Goal: Information Seeking & Learning: Understand process/instructions

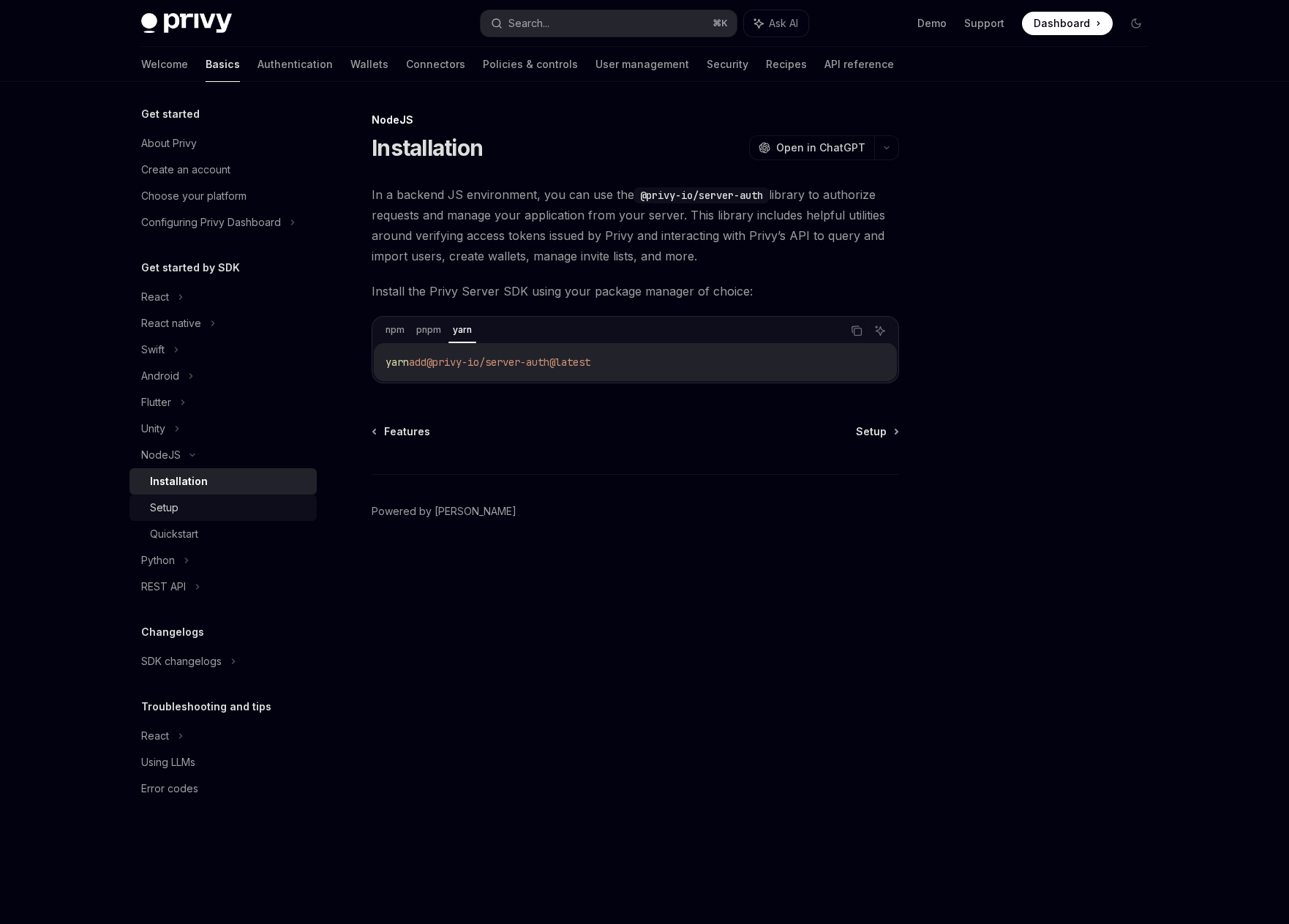
click at [196, 509] on div "Setup" at bounding box center [229, 508] width 158 height 17
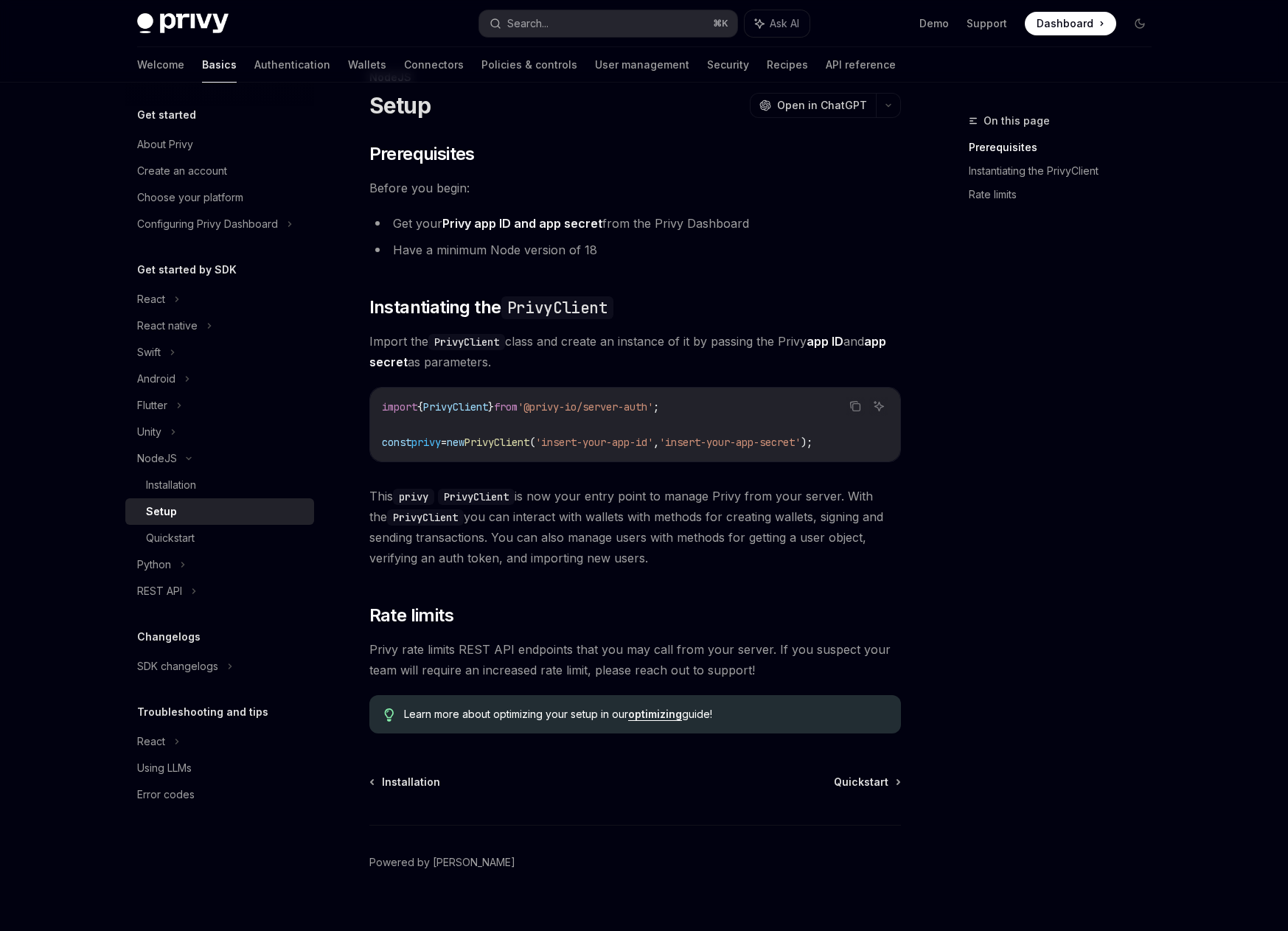
scroll to position [53, 0]
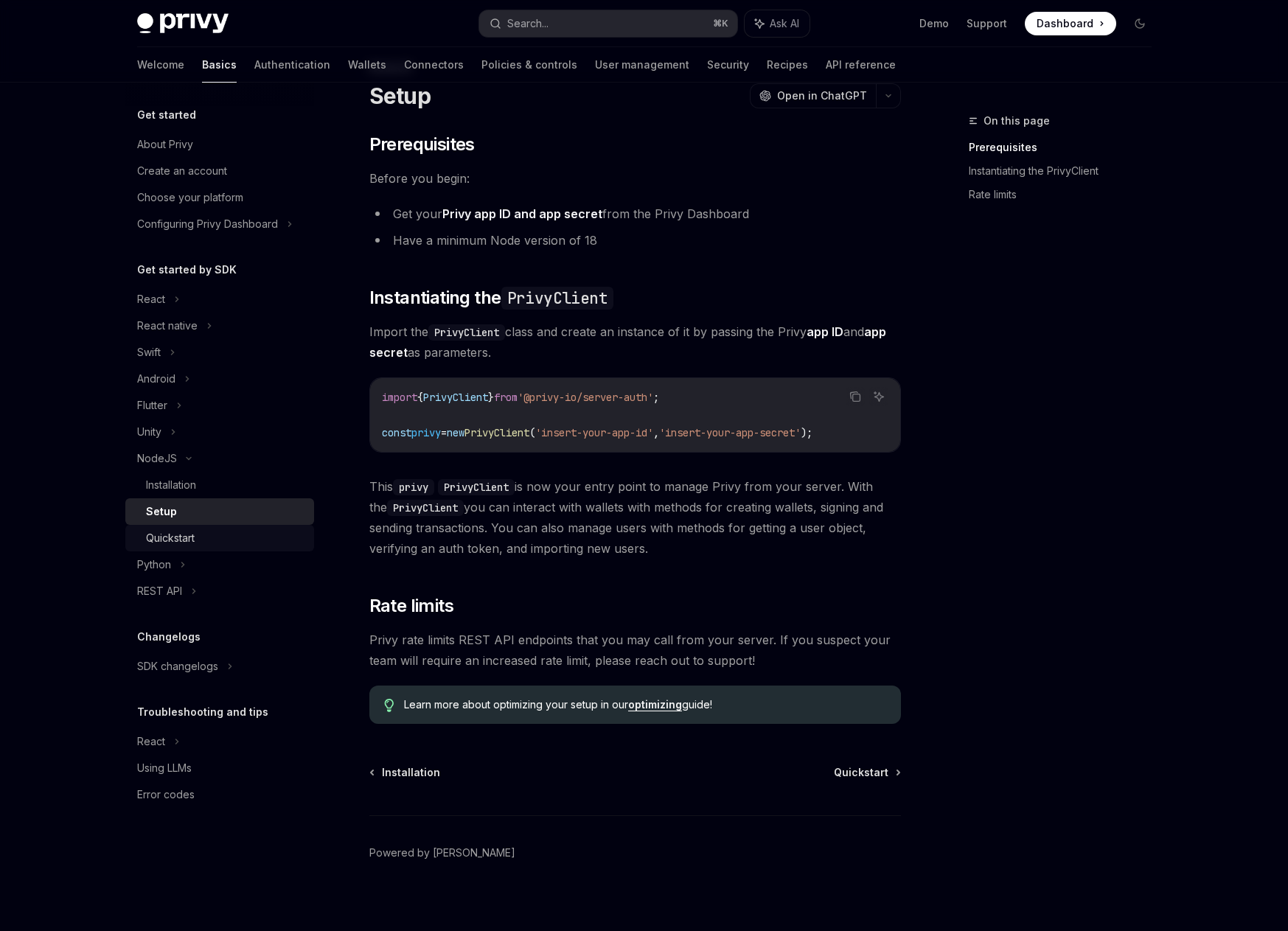
click at [189, 534] on div "Quickstart" at bounding box center [170, 538] width 49 height 17
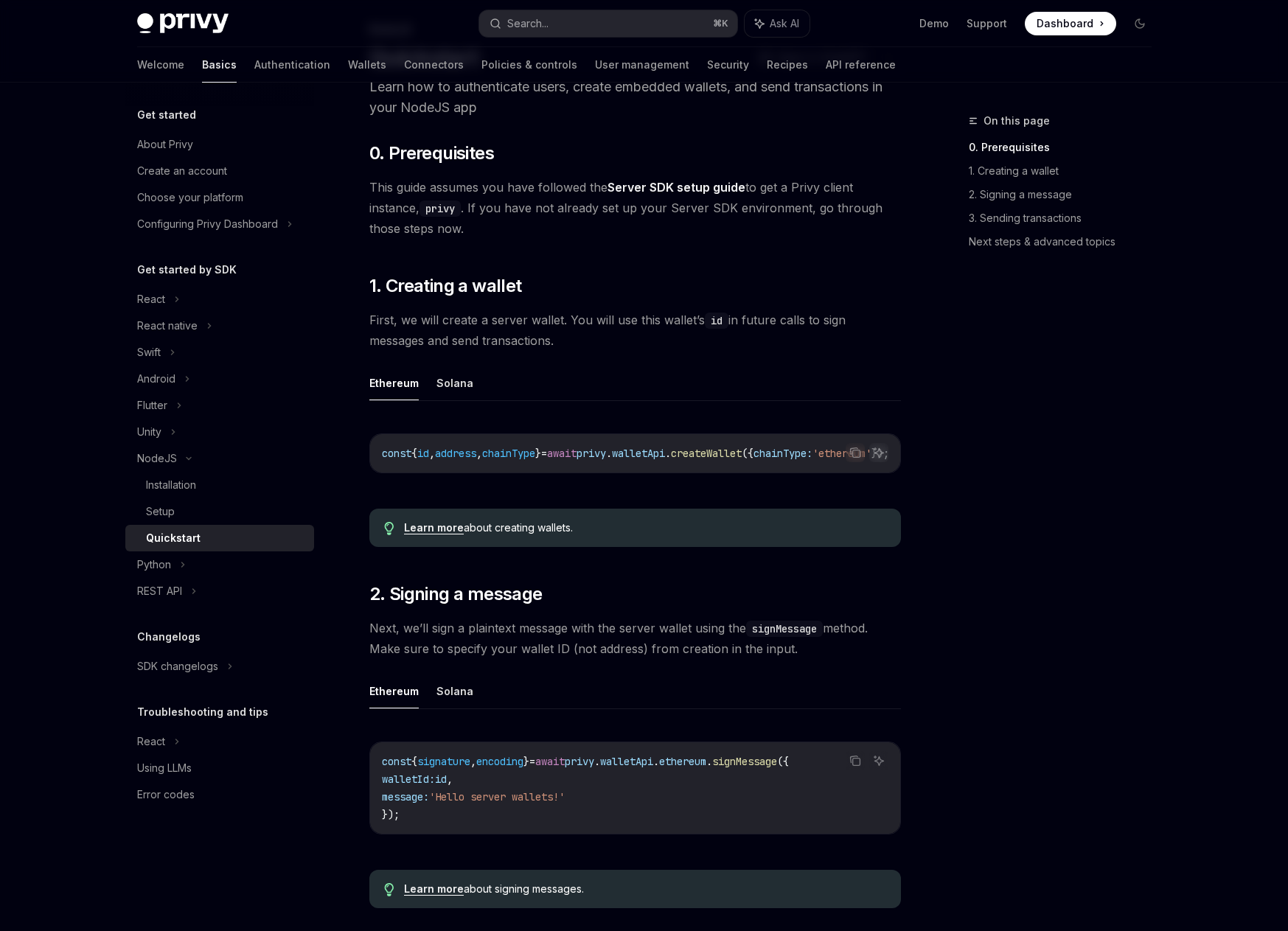
scroll to position [120, 0]
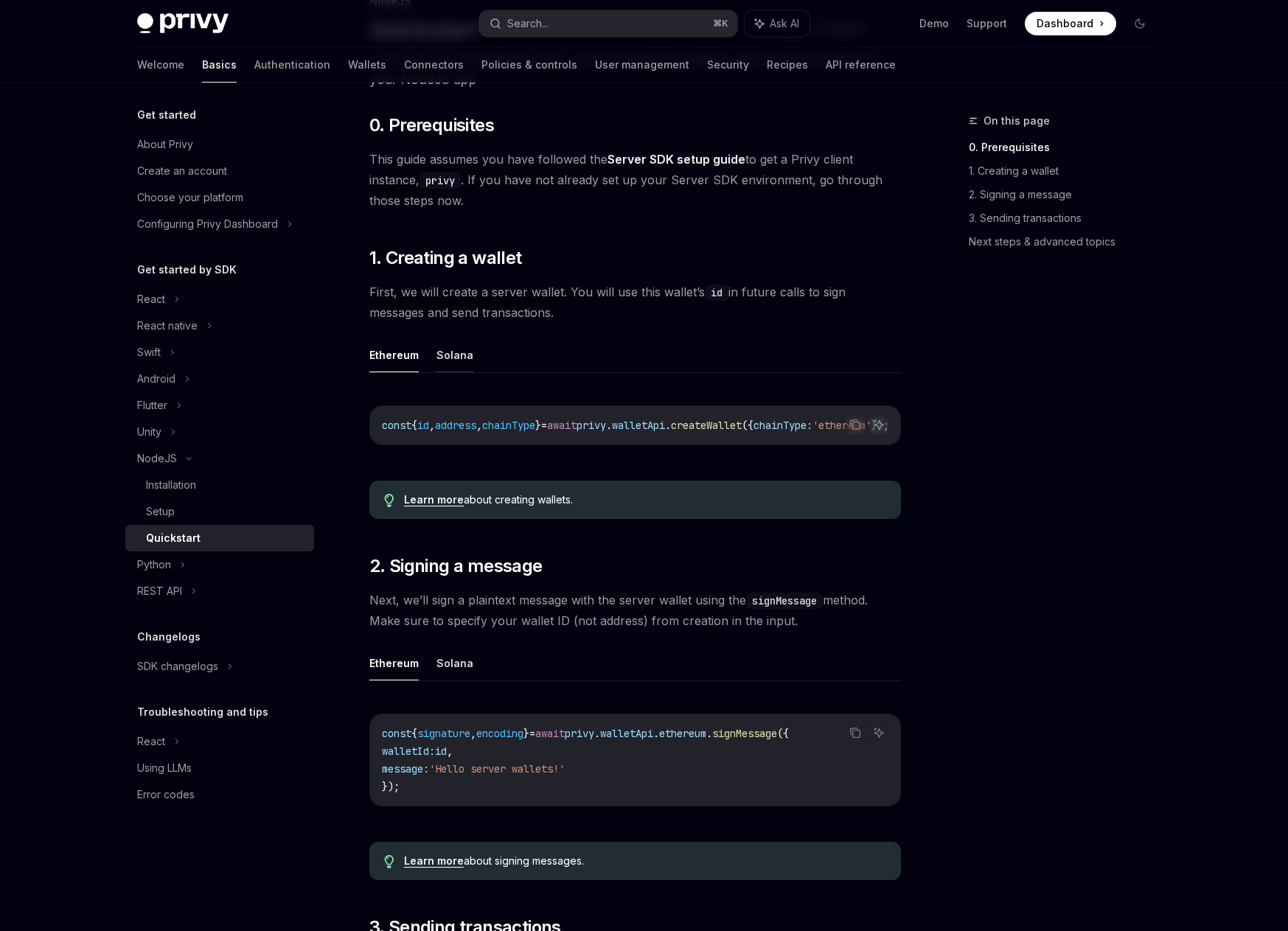
click at [463, 360] on button "Solana" at bounding box center [454, 355] width 37 height 35
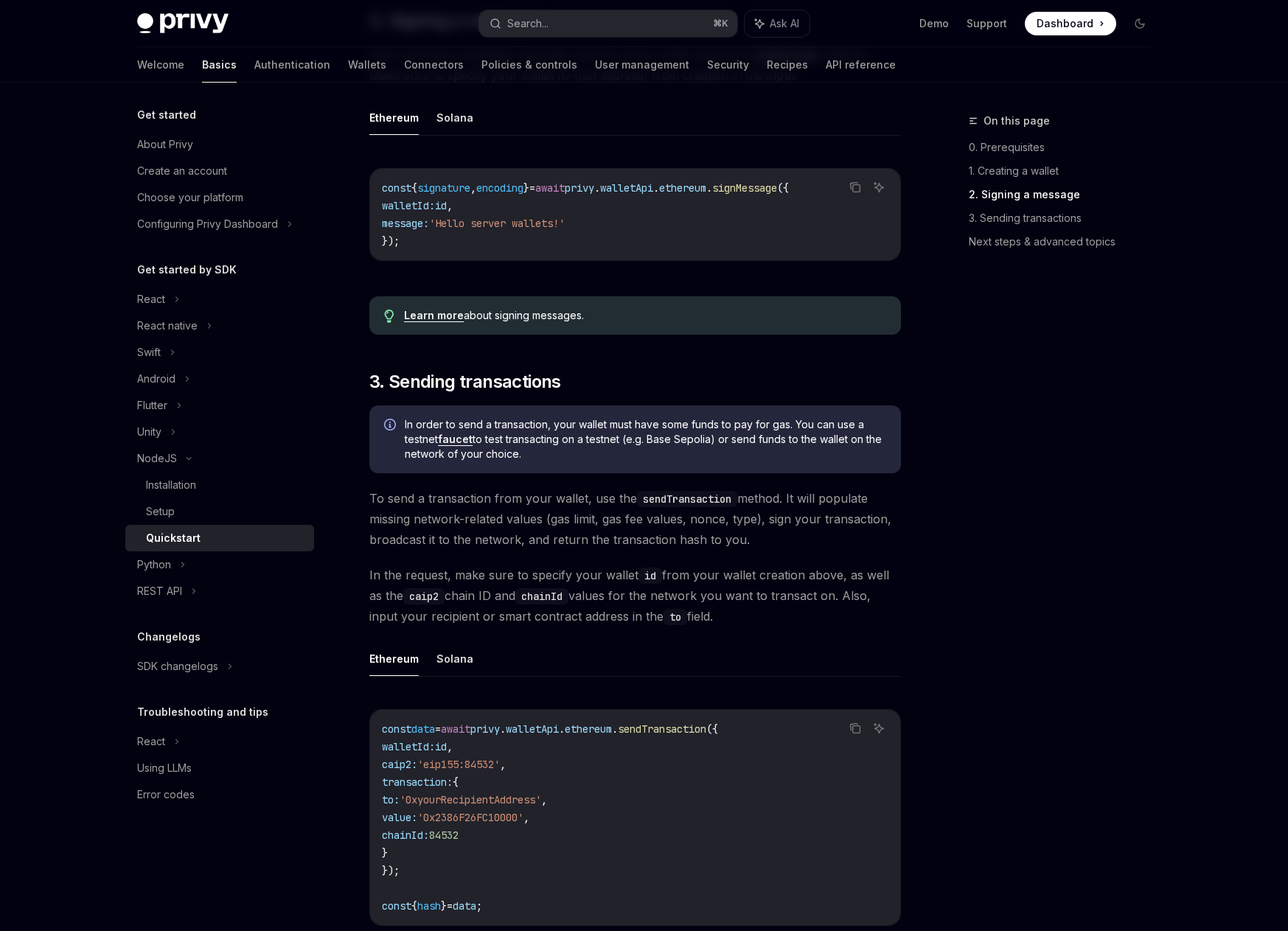
scroll to position [947, 0]
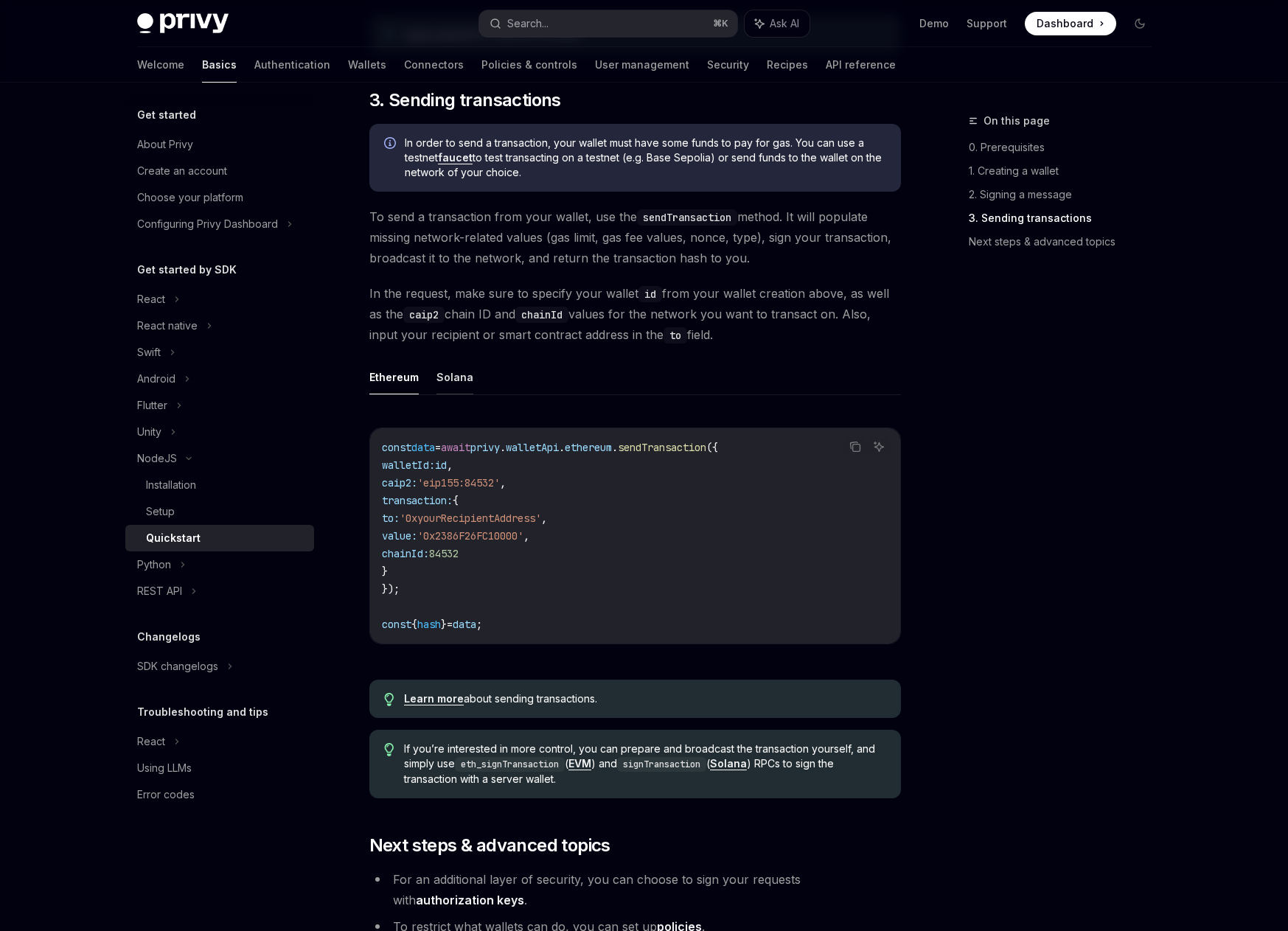
click at [454, 380] on button "Solana" at bounding box center [454, 378] width 37 height 35
type textarea "*"
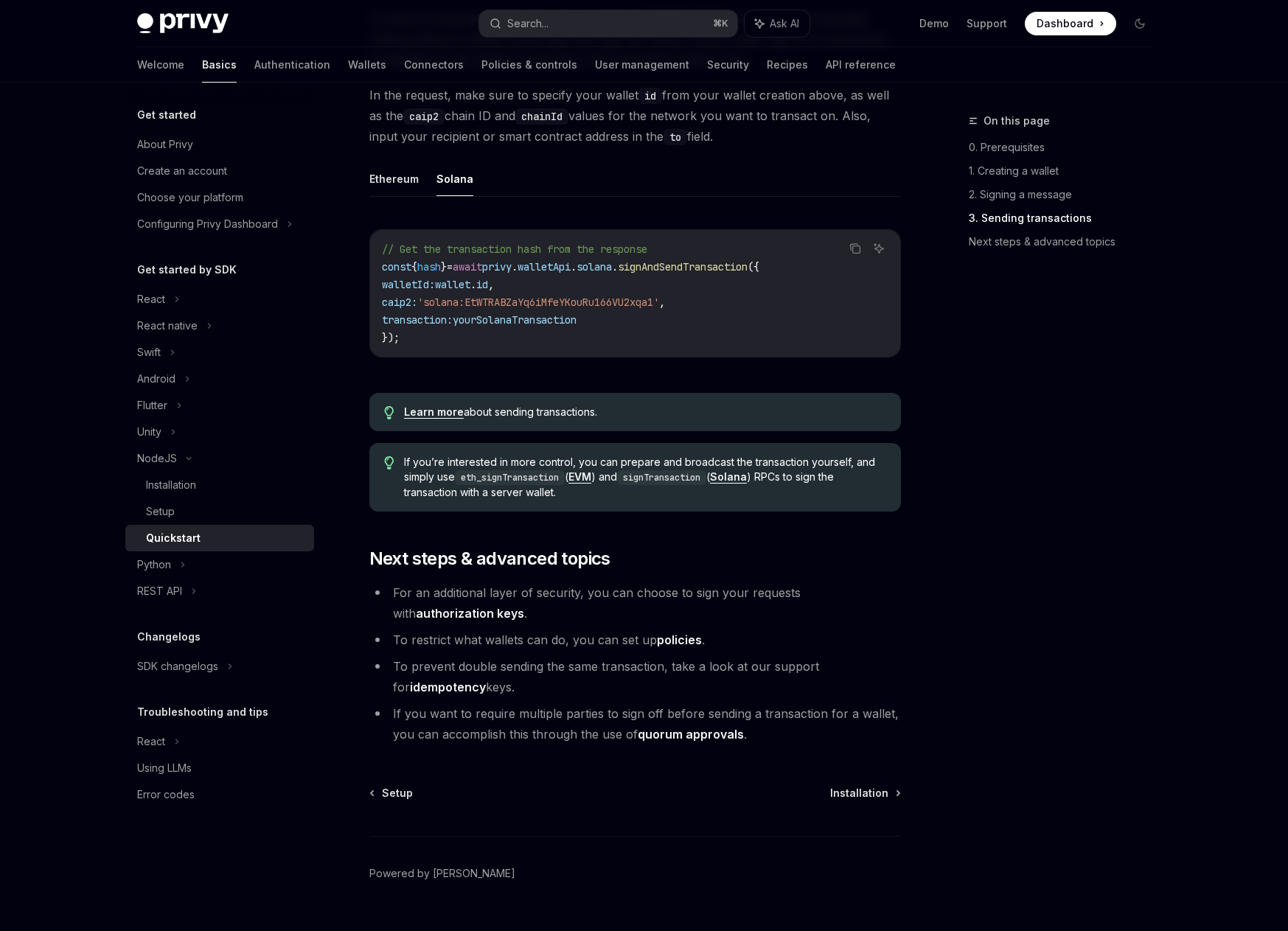
scroll to position [1182, 0]
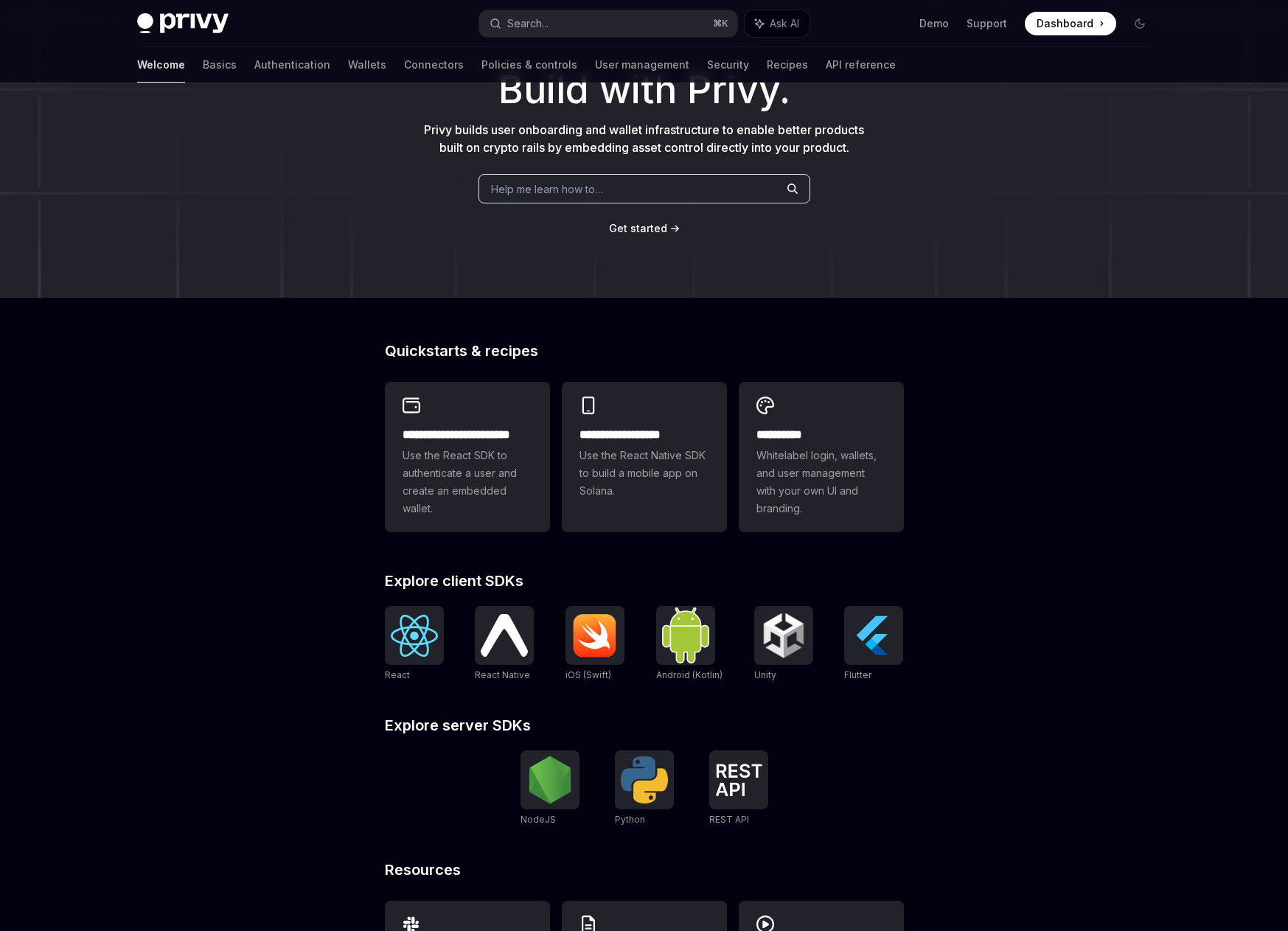
scroll to position [123, 0]
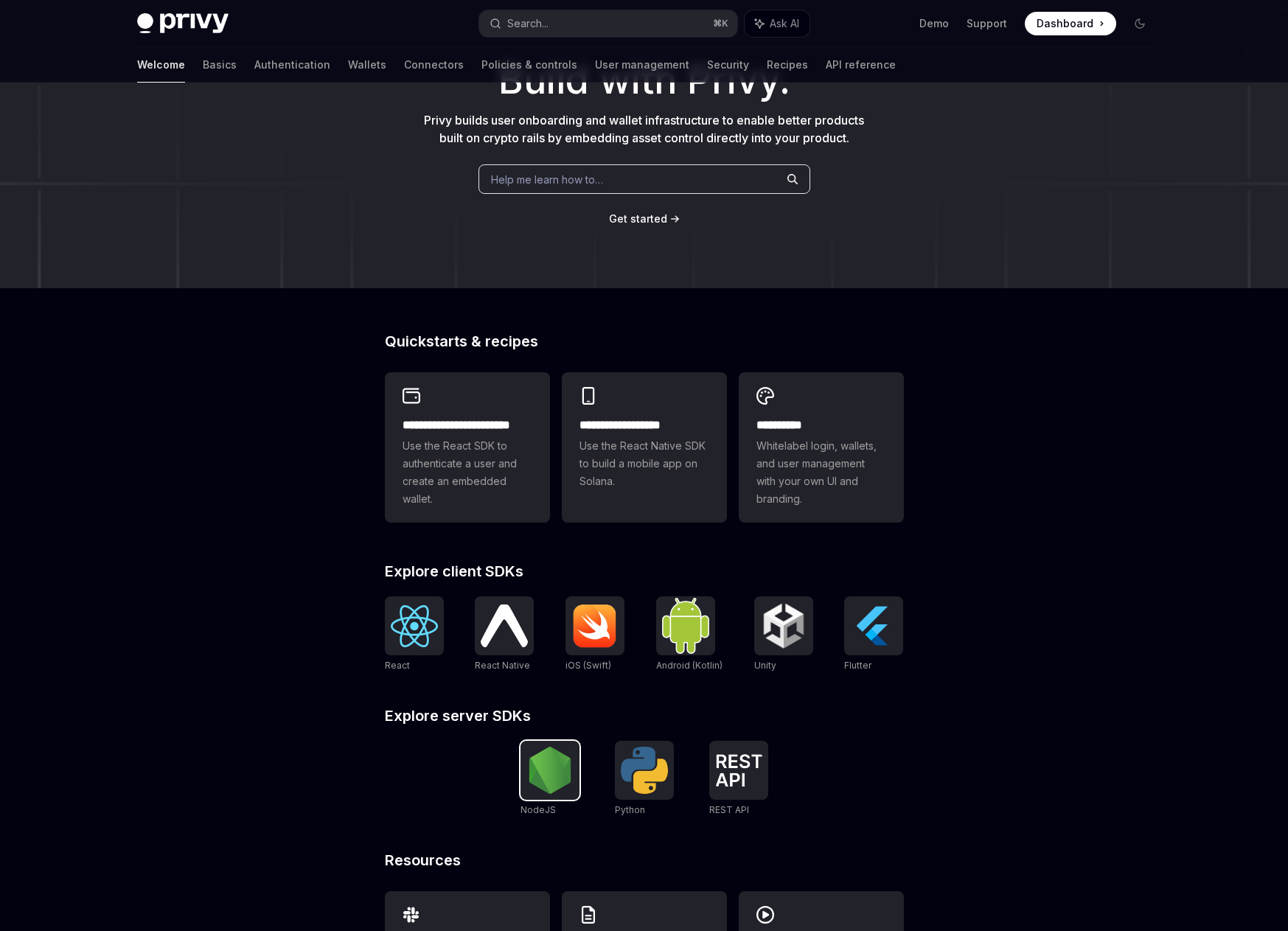
click at [556, 782] on img at bounding box center [549, 770] width 47 height 47
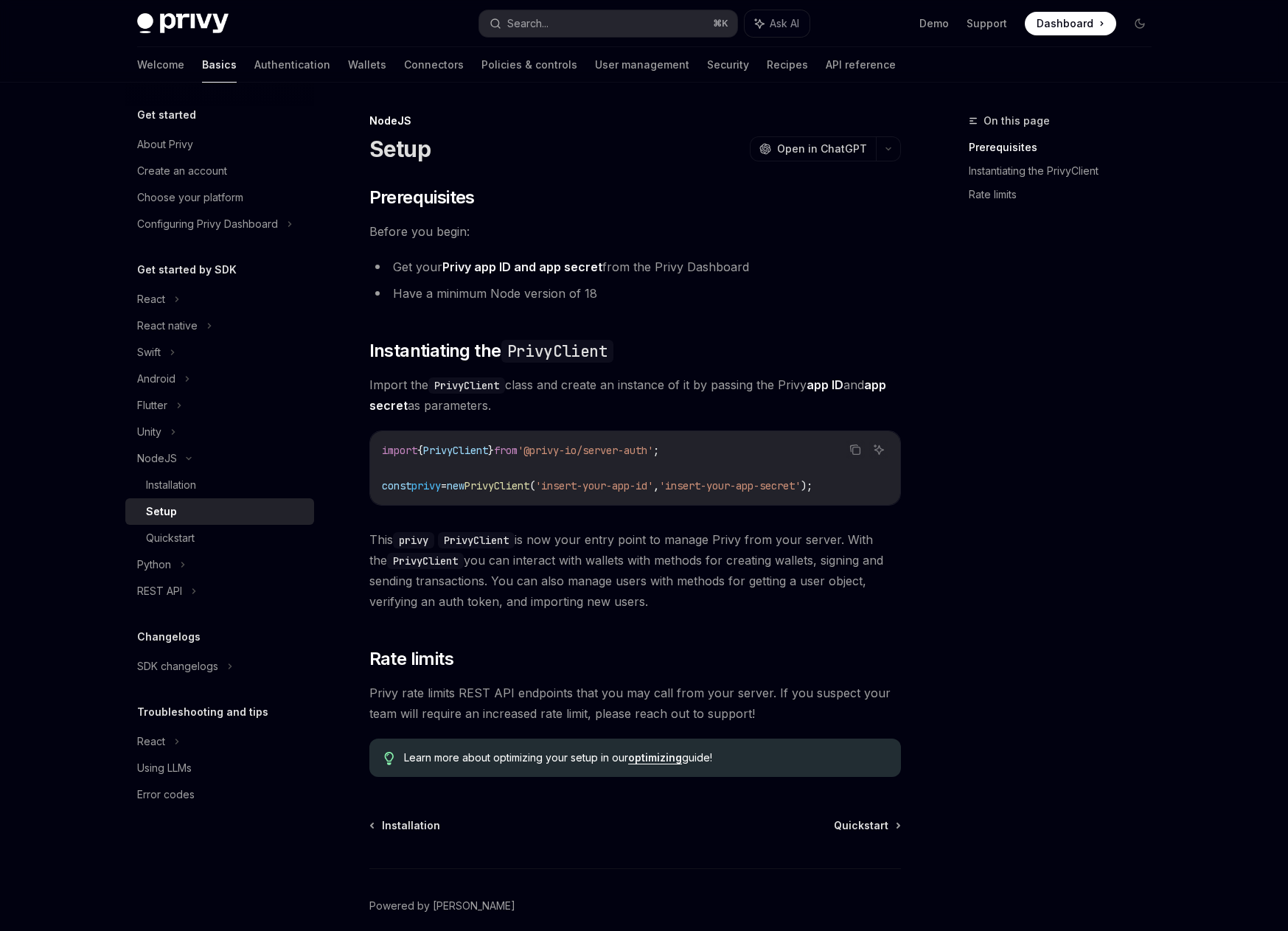
scroll to position [29, 0]
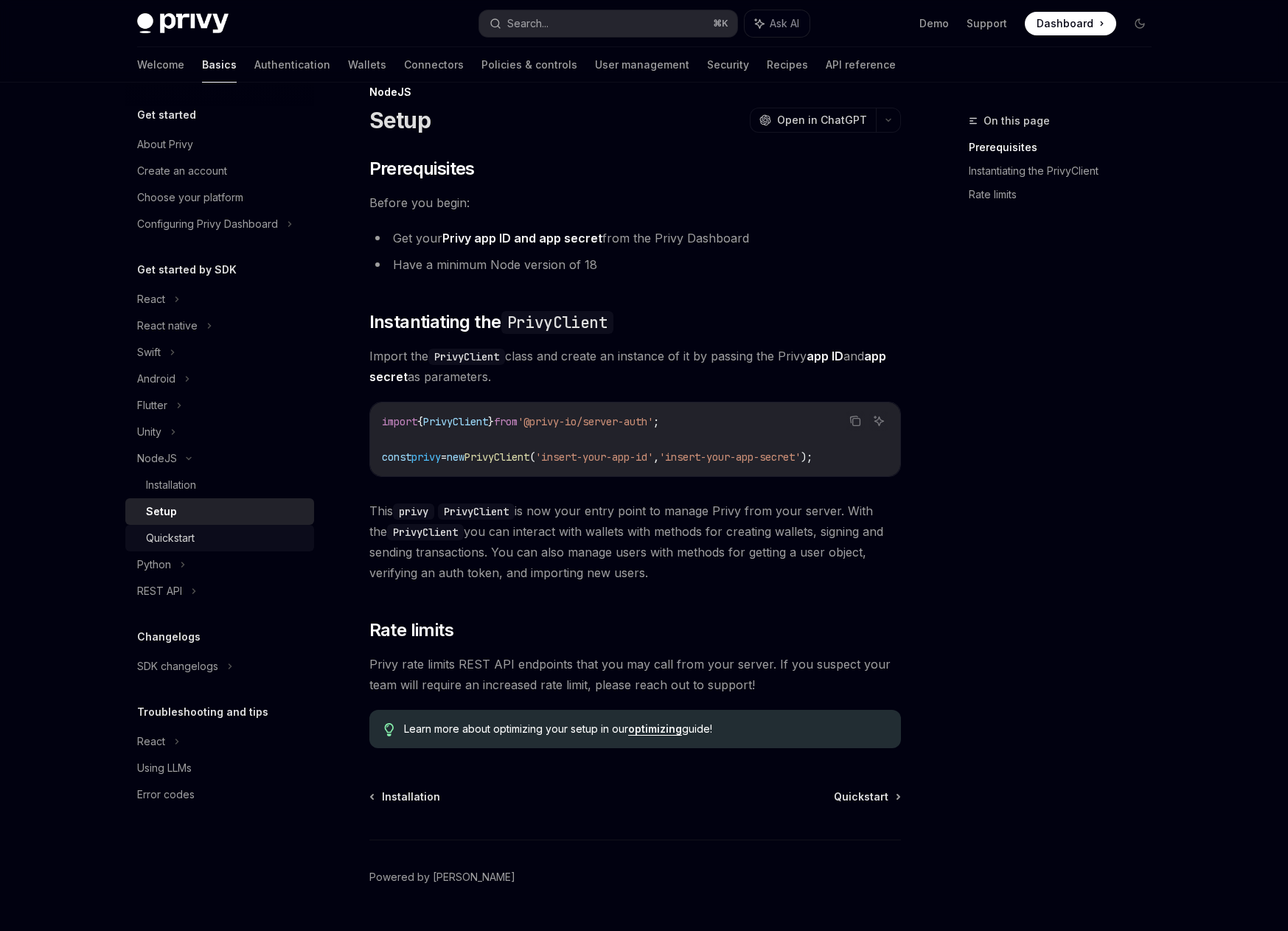
click at [220, 536] on div "Quickstart" at bounding box center [226, 538] width 159 height 17
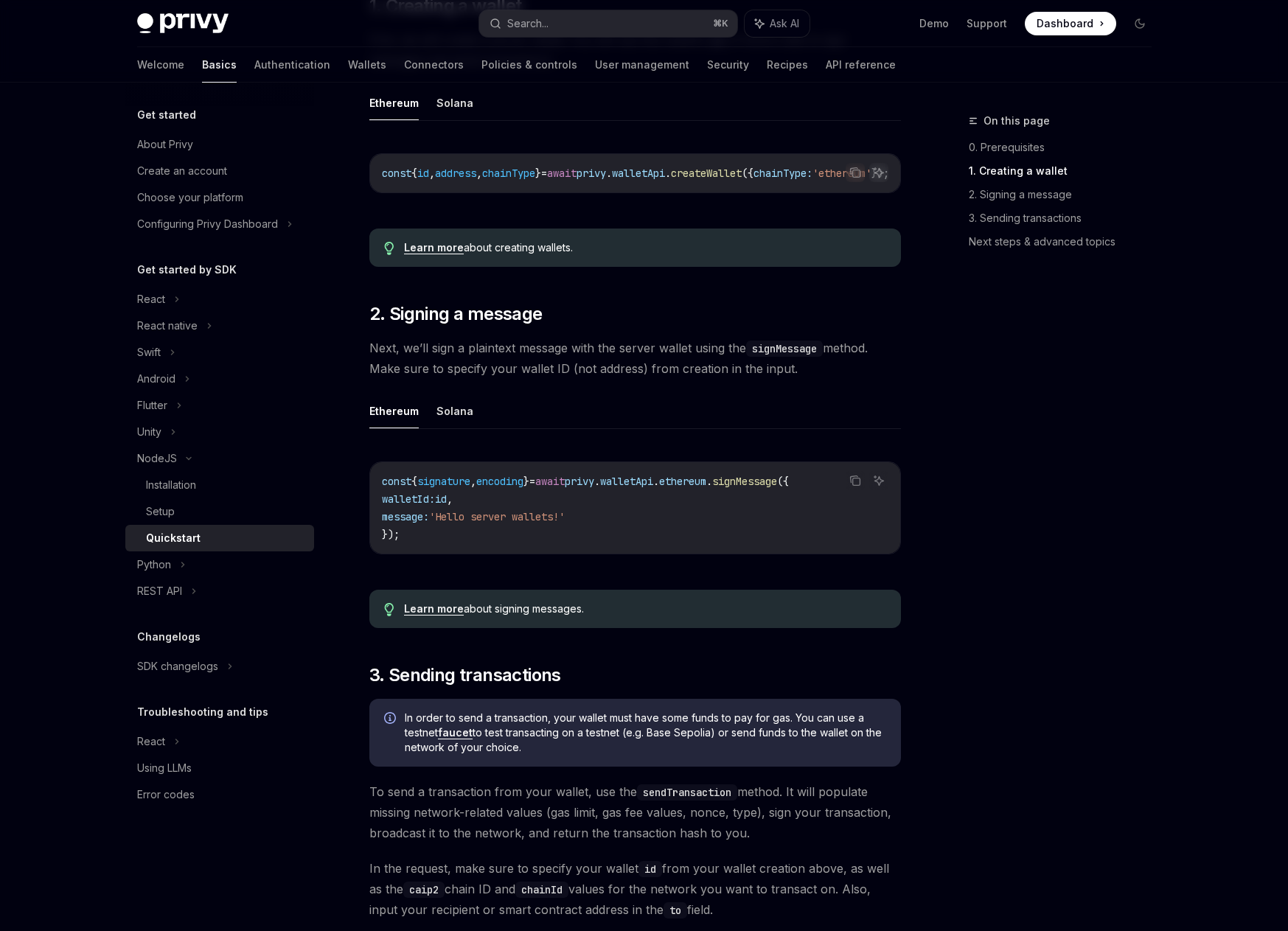
scroll to position [409, 0]
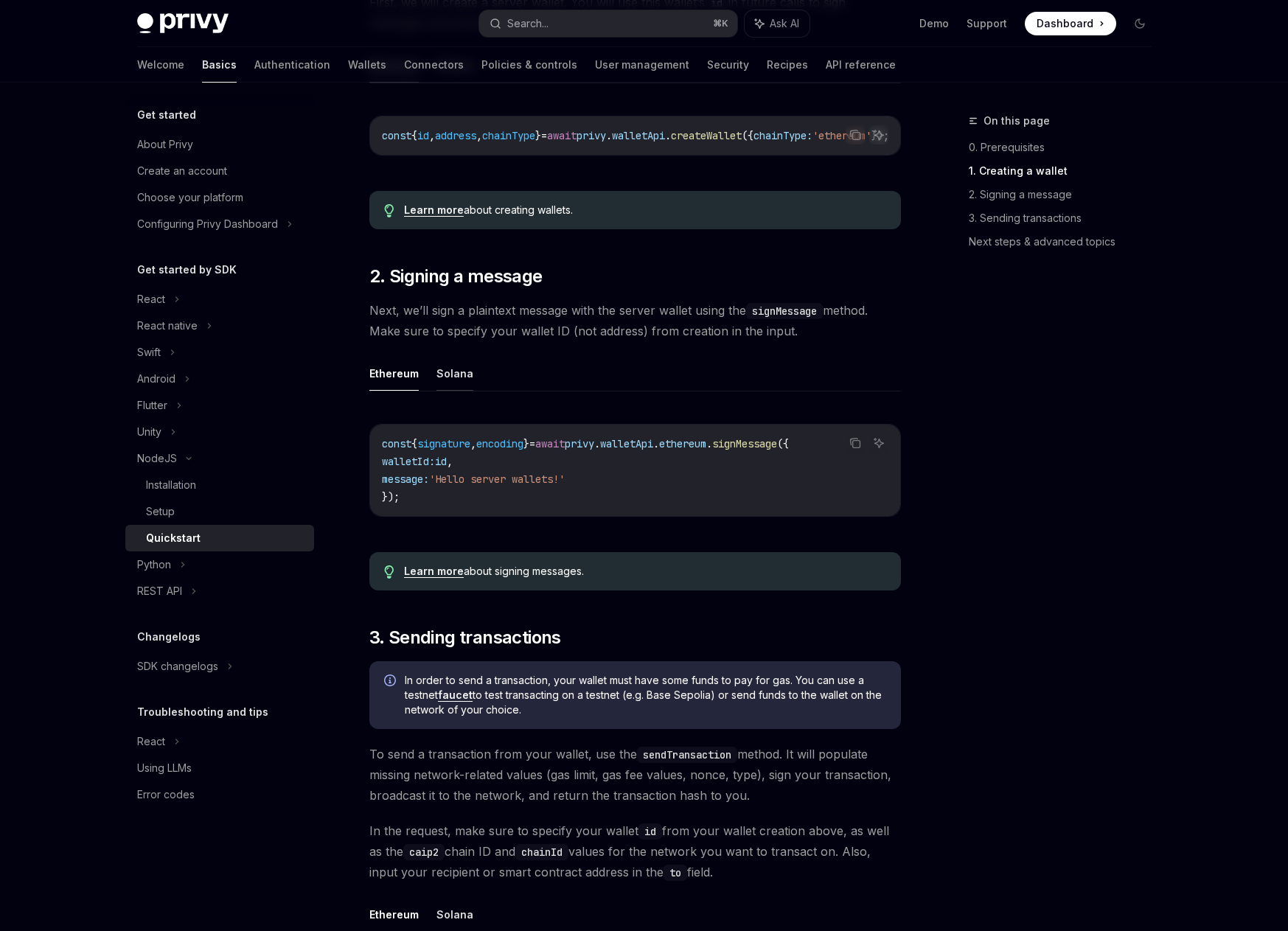
click at [445, 374] on button "Solana" at bounding box center [454, 373] width 37 height 35
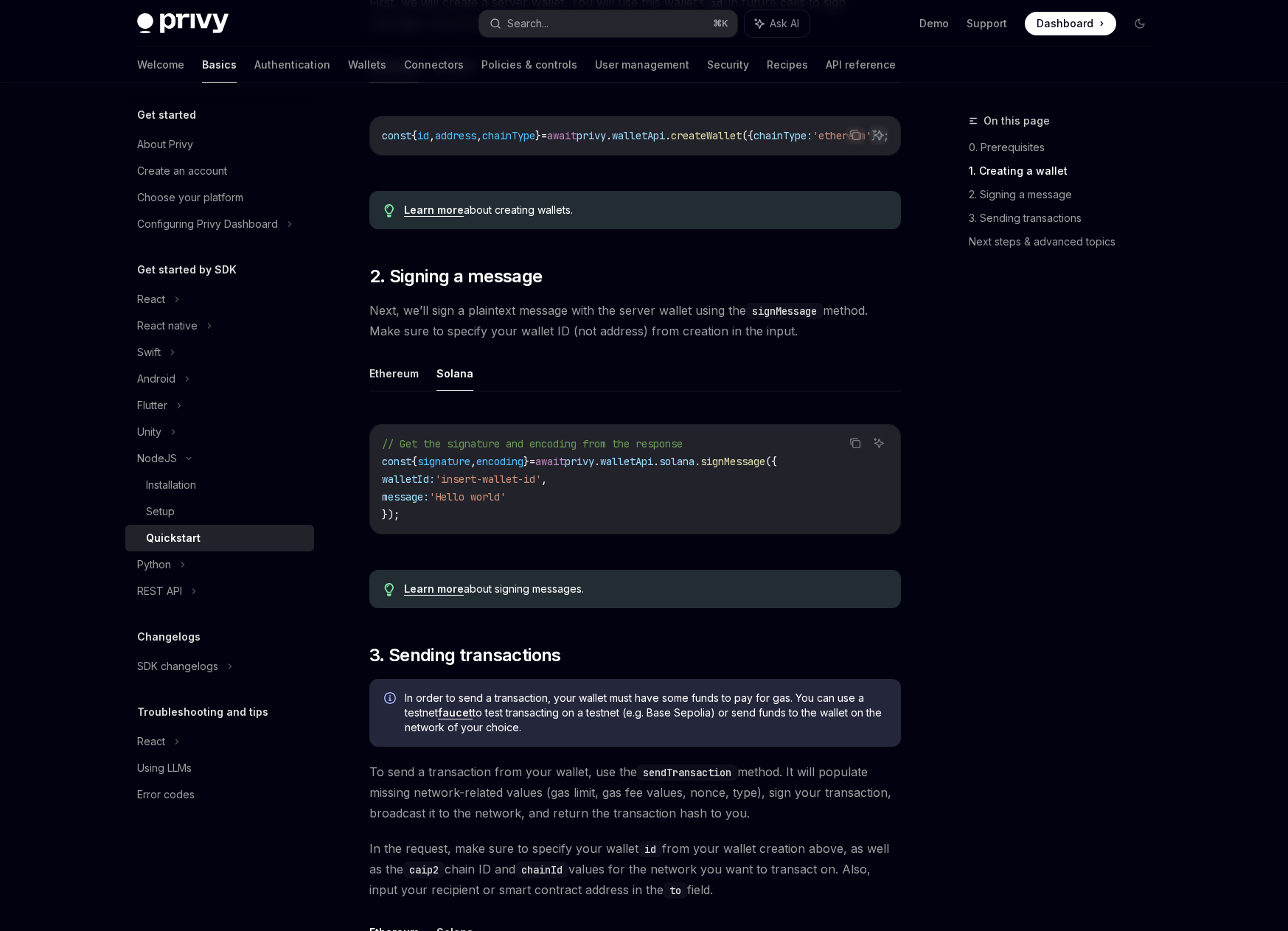
click at [654, 468] on span "walletApi" at bounding box center [626, 462] width 53 height 13
copy span "walletApi"
click at [399, 379] on button "Ethereum" at bounding box center [394, 373] width 50 height 35
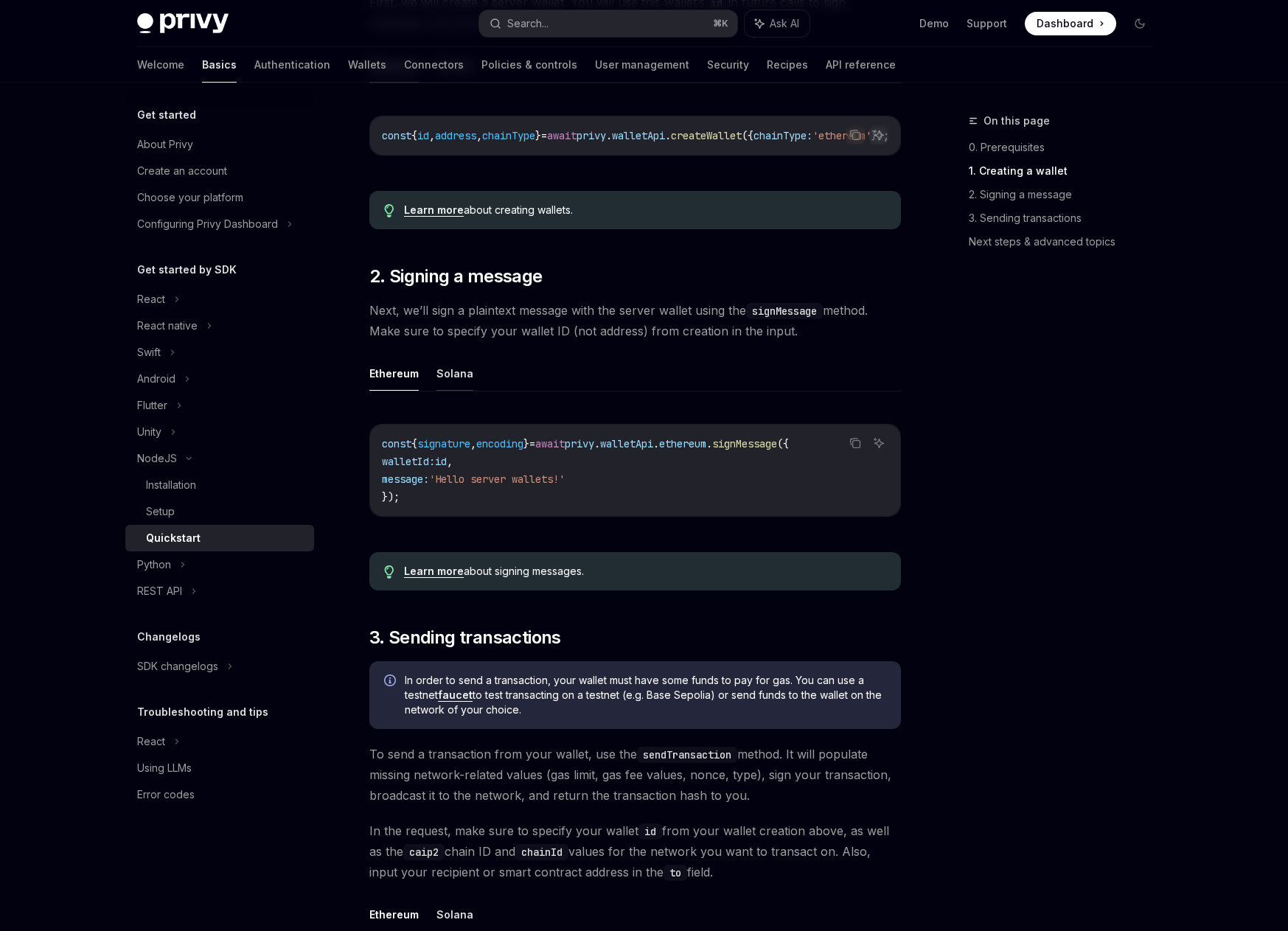
click at [442, 378] on button "Solana" at bounding box center [454, 373] width 37 height 35
type textarea "*"
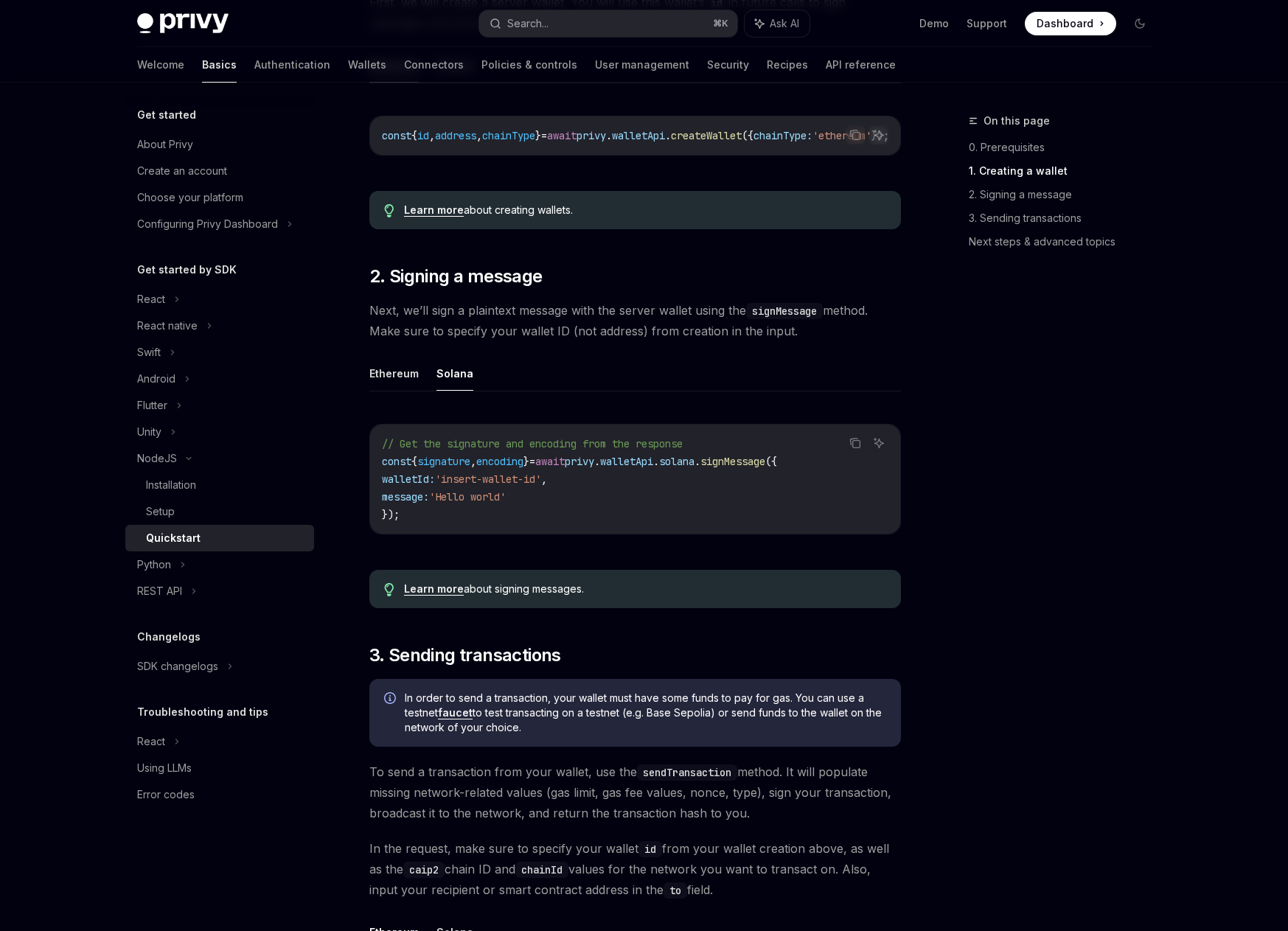
click at [654, 467] on span "walletApi" at bounding box center [626, 462] width 53 height 13
copy span "walletApi"
click at [570, 22] on button "Search... ⌘ K" at bounding box center [608, 23] width 258 height 26
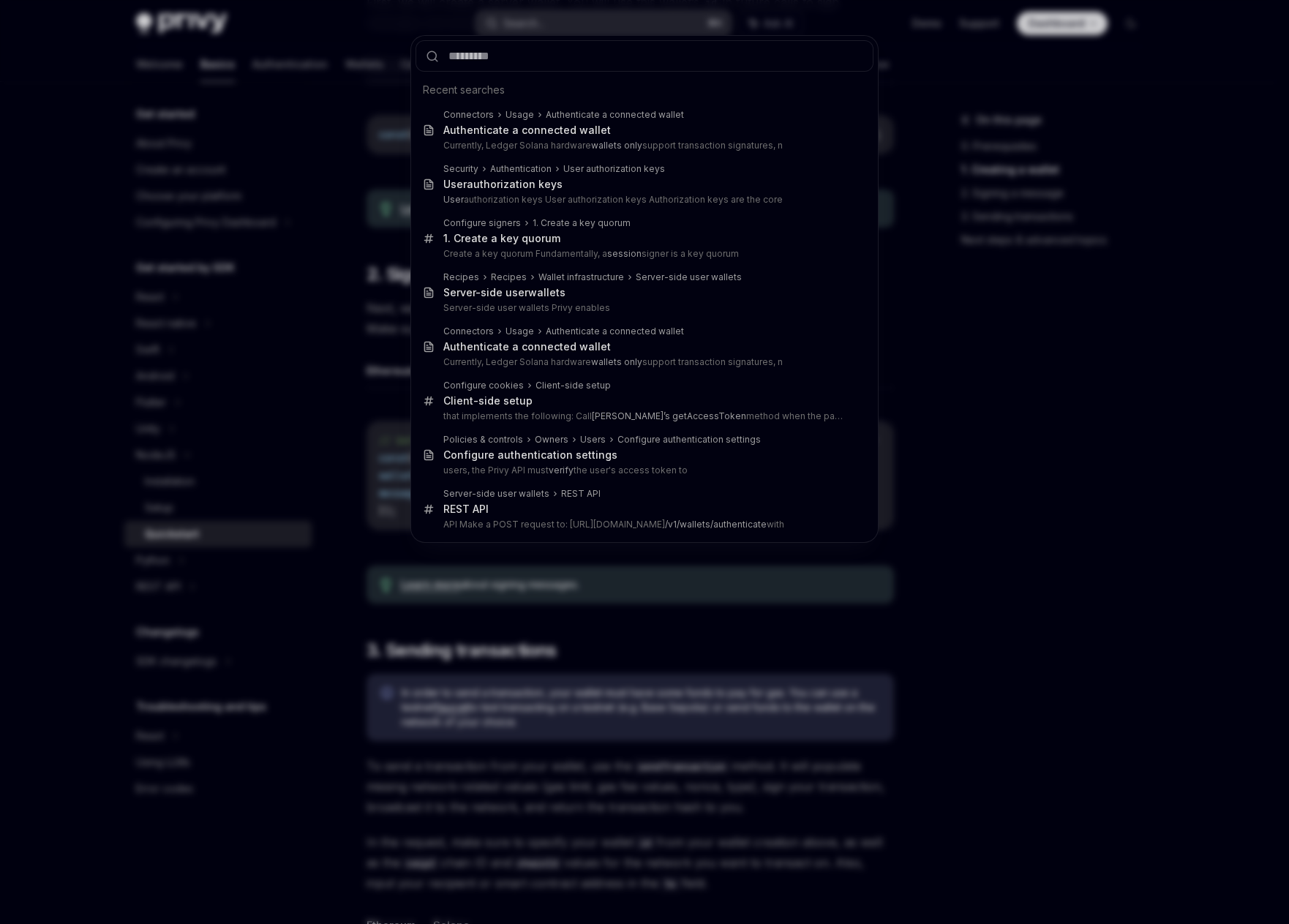
type input "**********"
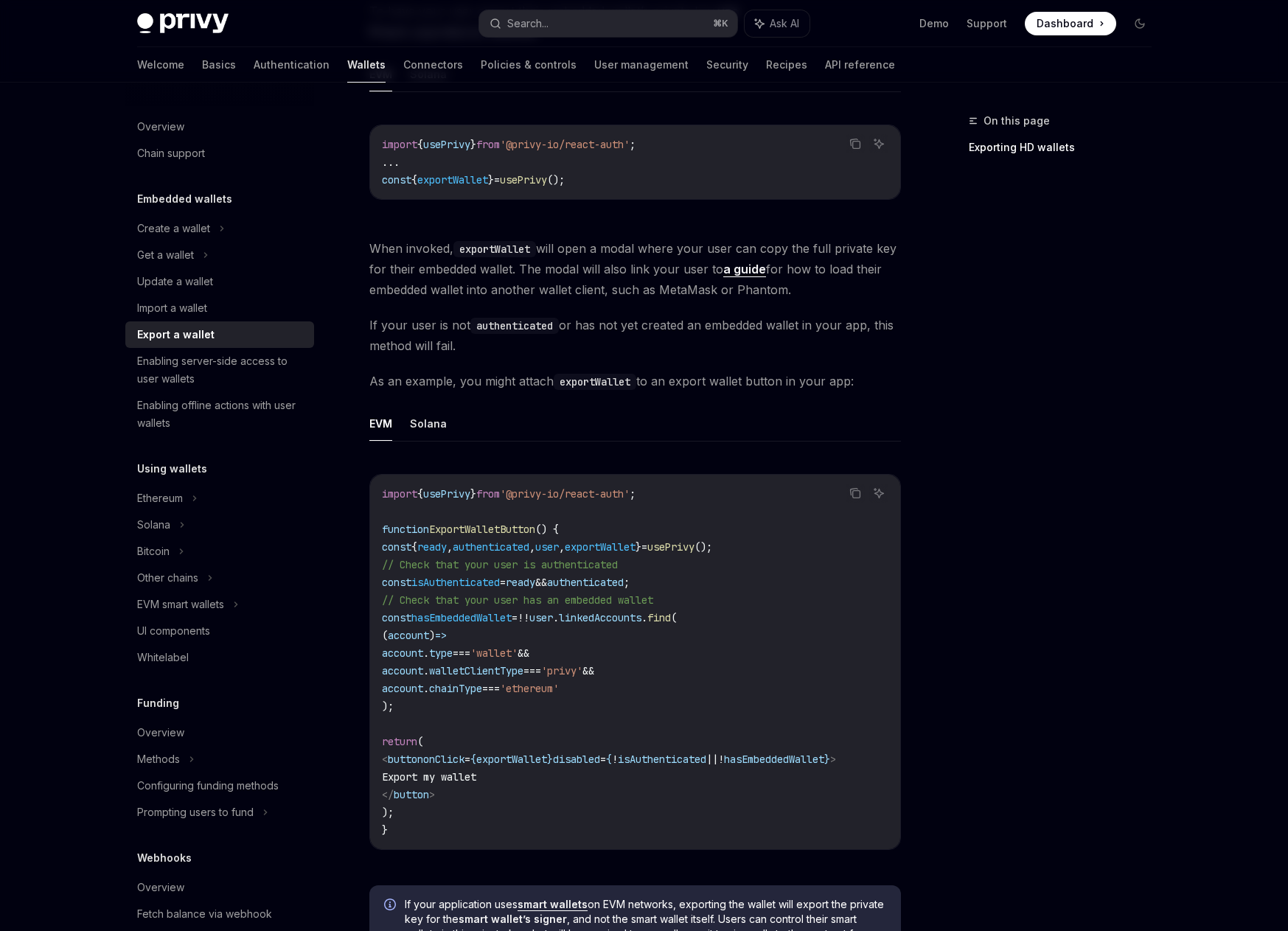
scroll to position [83, 0]
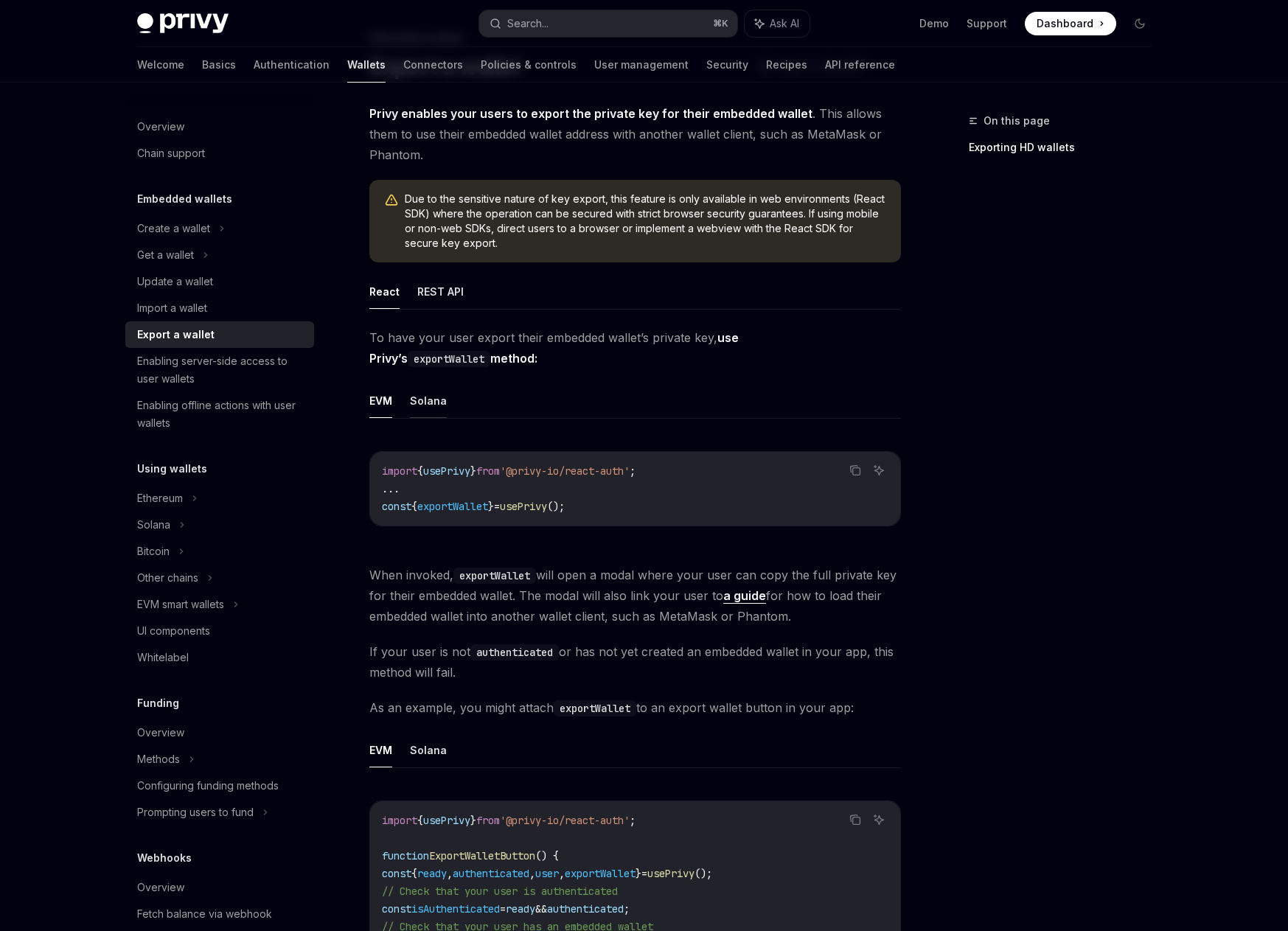
click at [431, 404] on button "Solana" at bounding box center [428, 401] width 37 height 35
click at [421, 738] on button "Solana" at bounding box center [428, 750] width 37 height 35
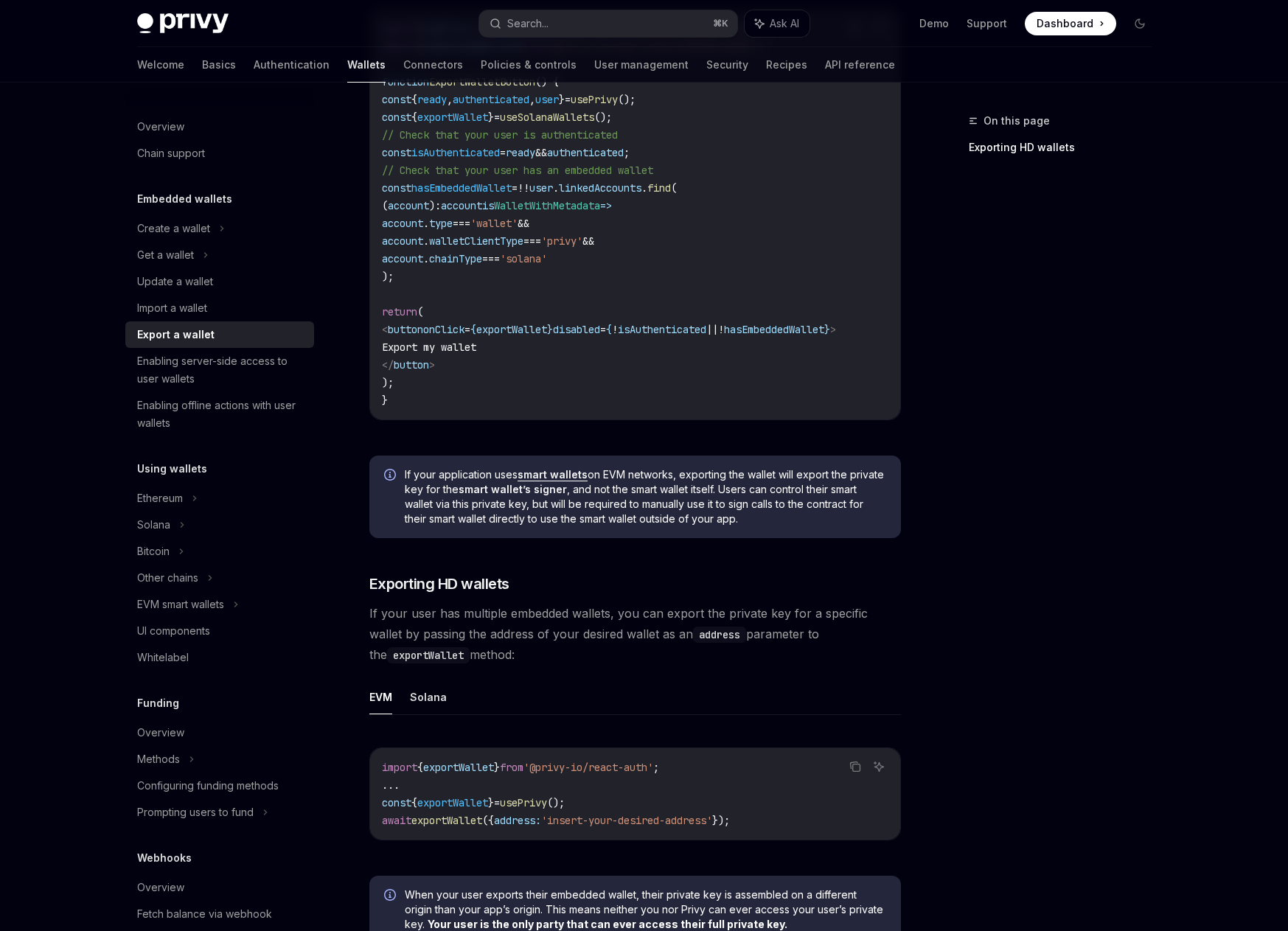
scroll to position [958, 0]
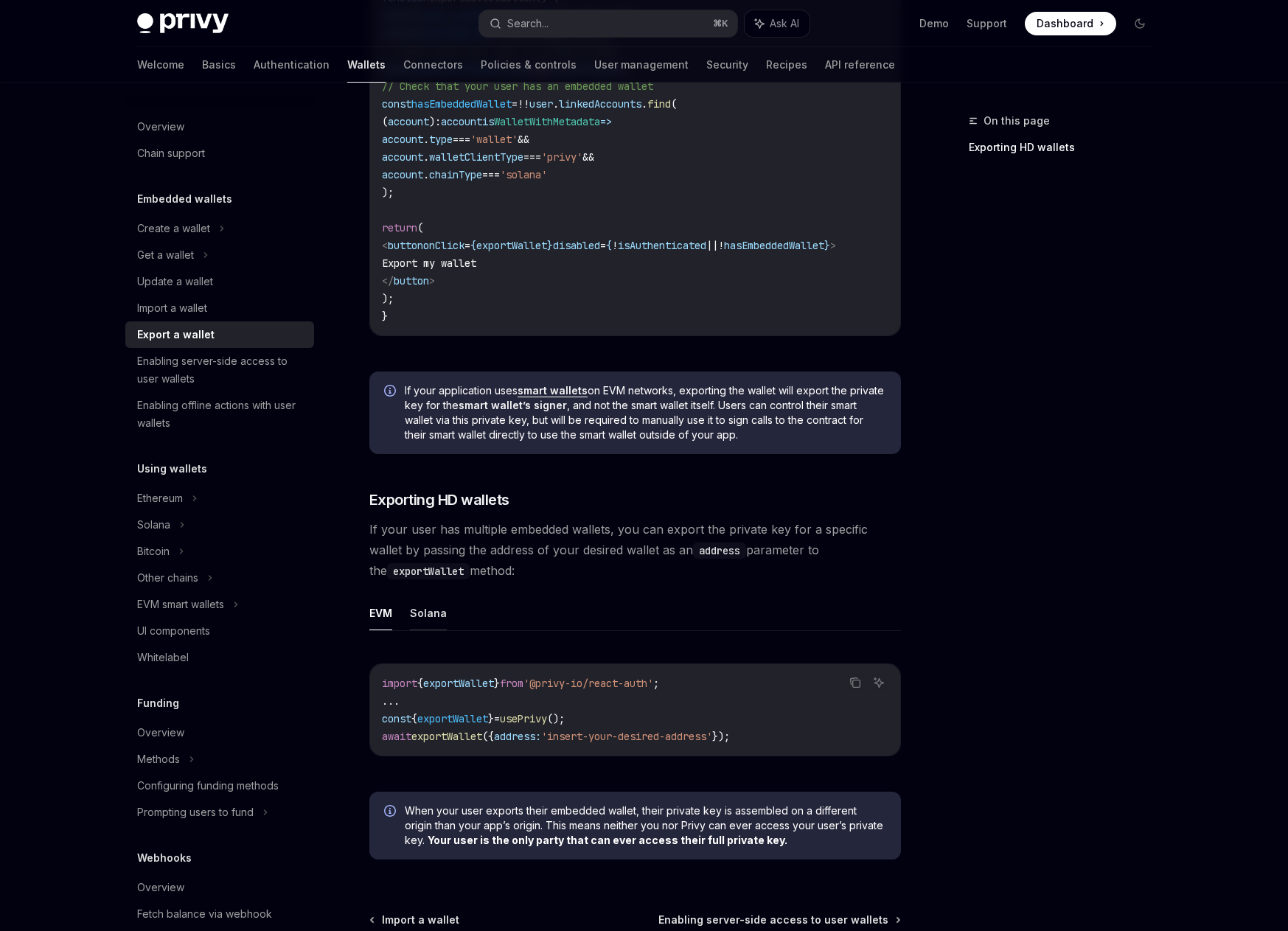
click at [432, 621] on button "Solana" at bounding box center [428, 613] width 37 height 35
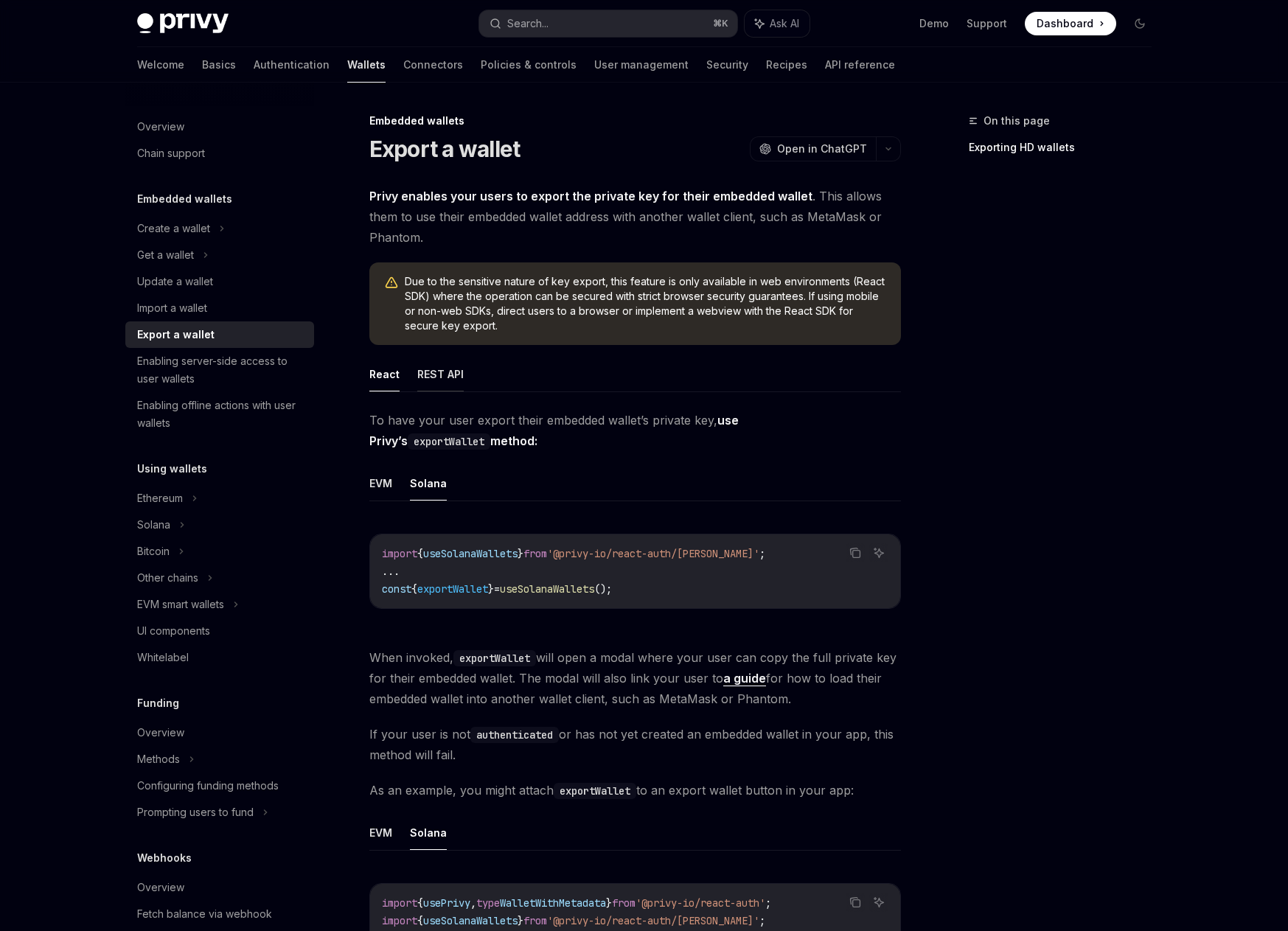
click at [444, 380] on button "REST API" at bounding box center [440, 374] width 46 height 35
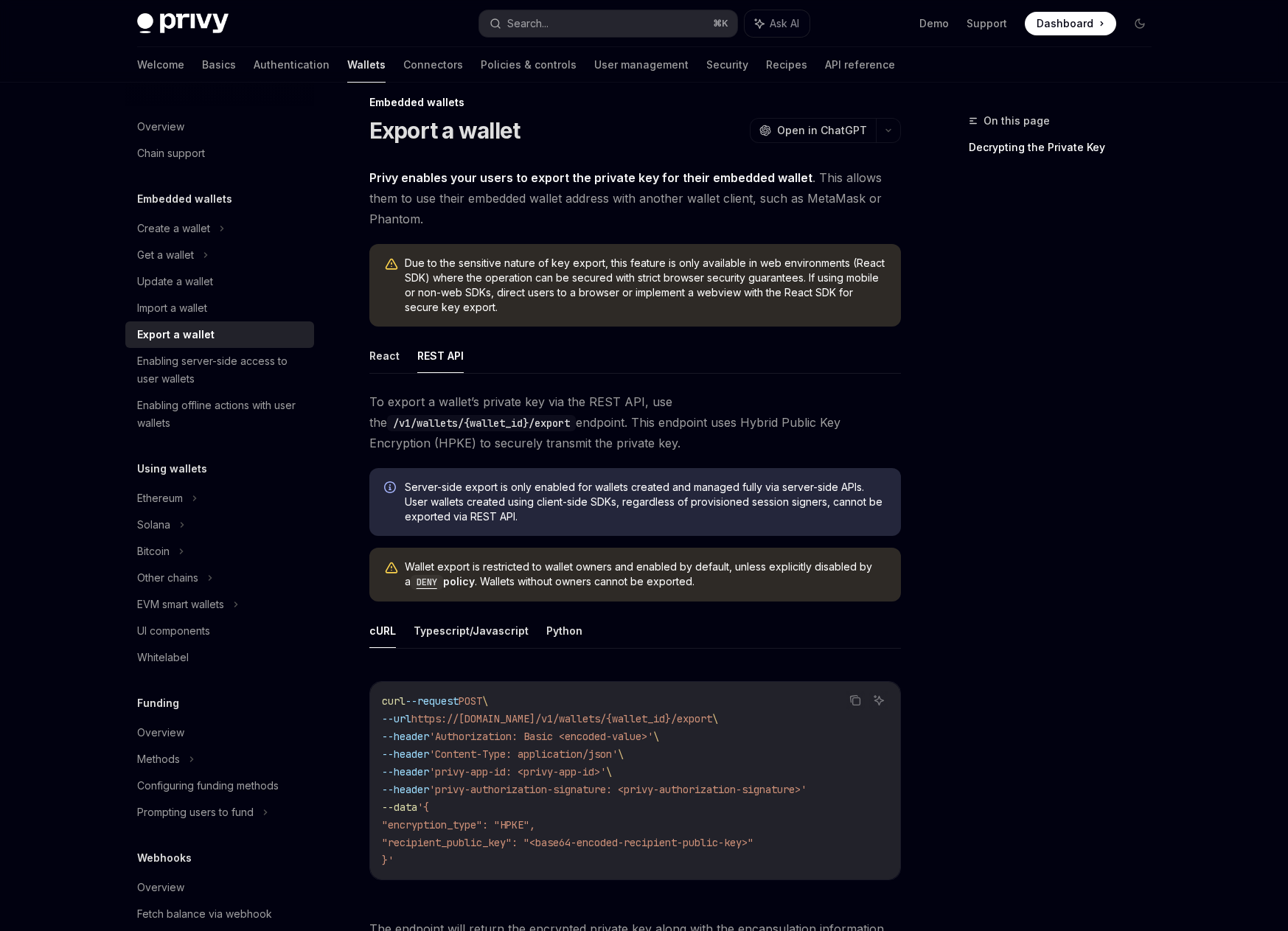
scroll to position [146, 0]
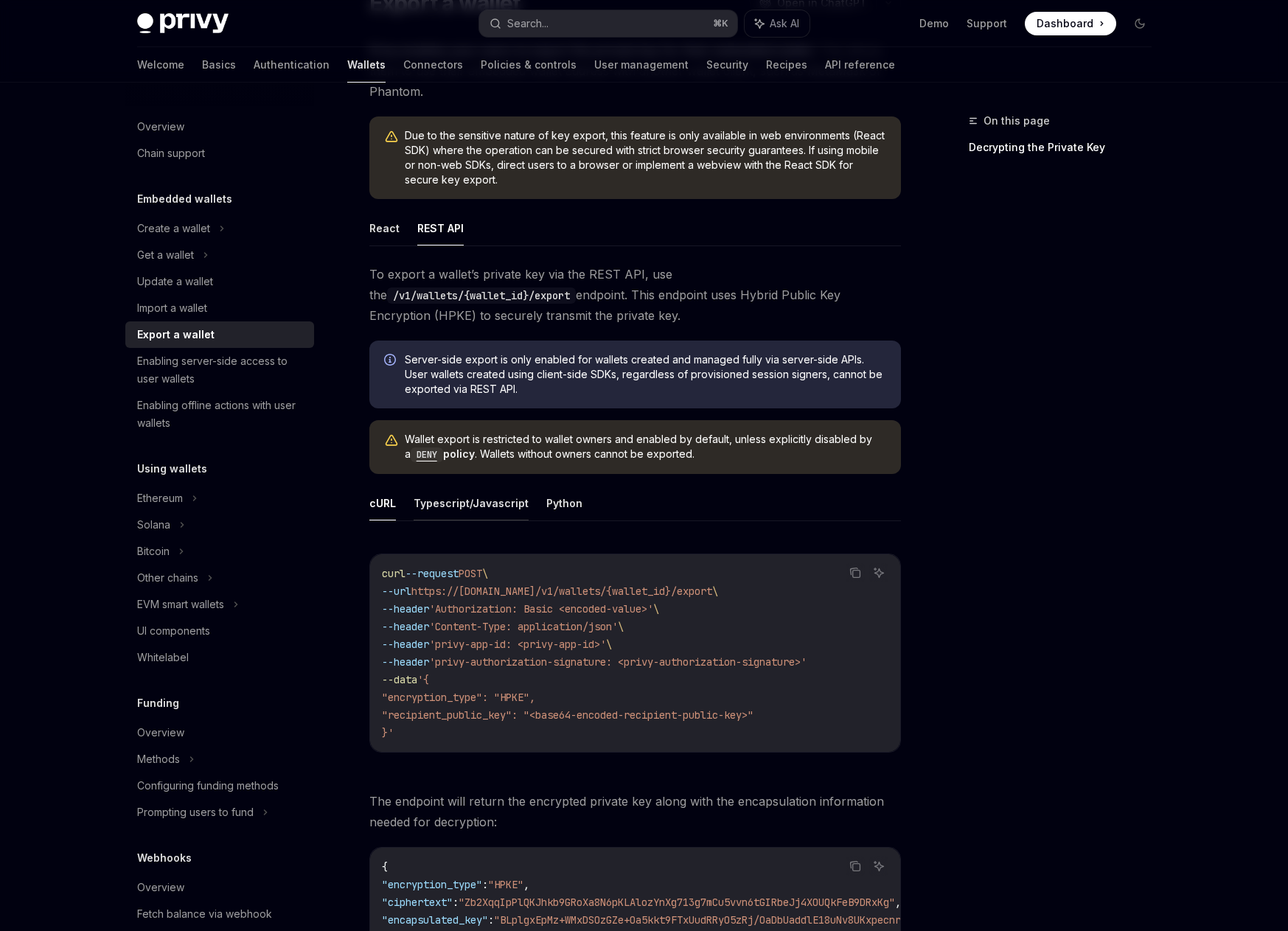
click at [510, 507] on button "Typescript/Javascript" at bounding box center [471, 503] width 115 height 35
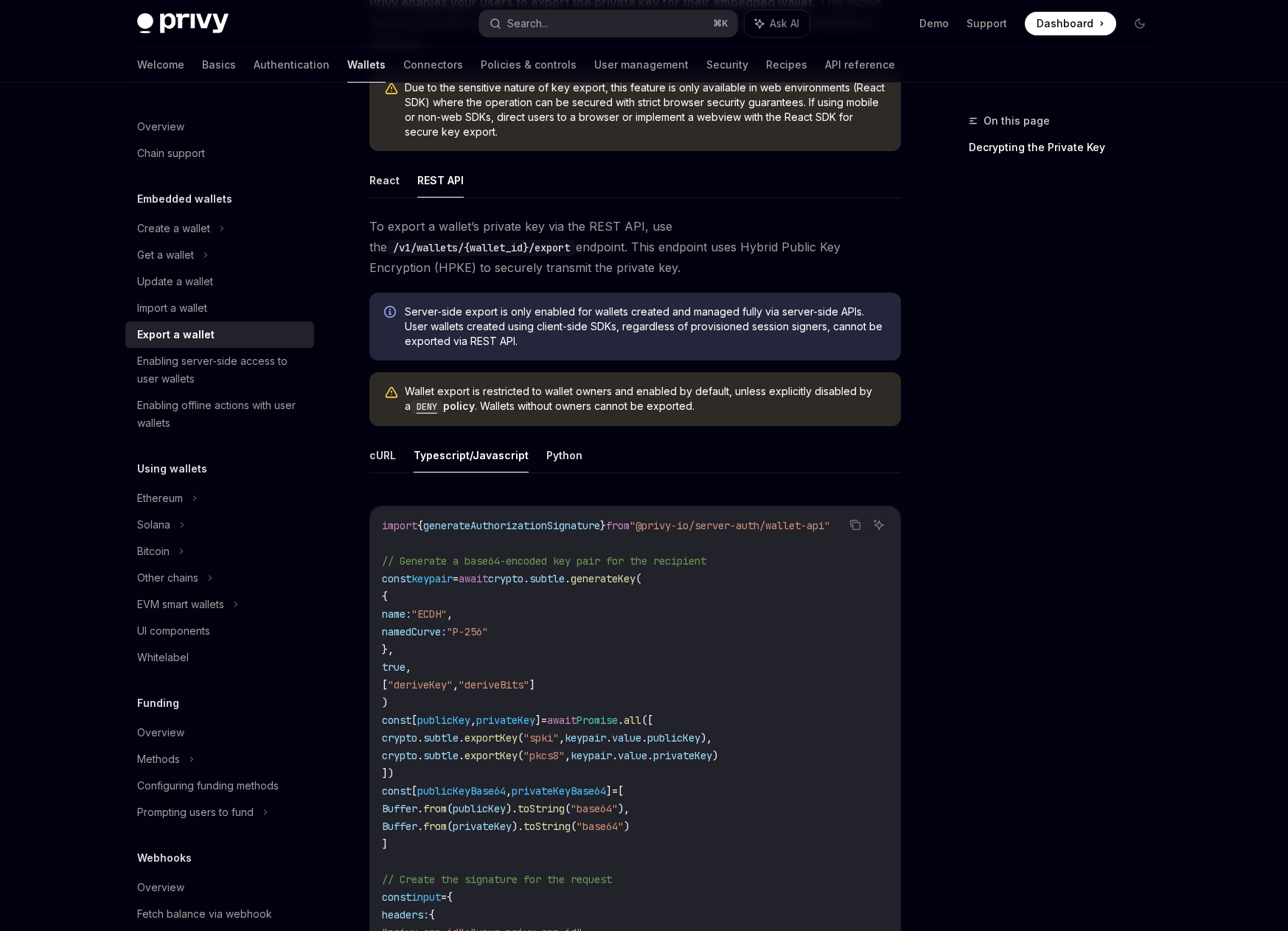
scroll to position [203, 0]
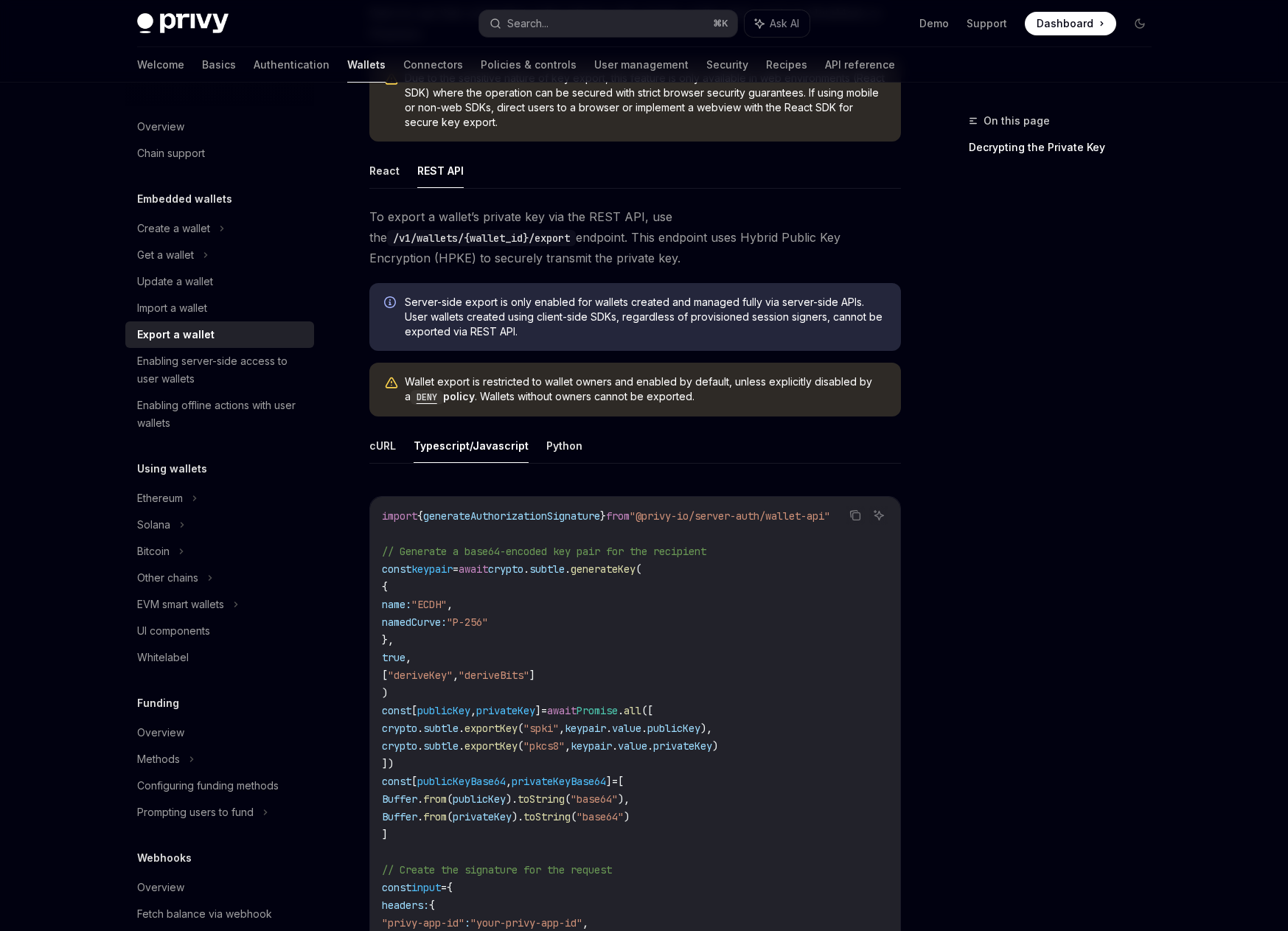
click at [684, 515] on span ""@privy-io/server-auth/wallet-api"" at bounding box center [730, 516] width 201 height 13
click at [573, 517] on span "generateAuthorizationSignature" at bounding box center [511, 516] width 177 height 13
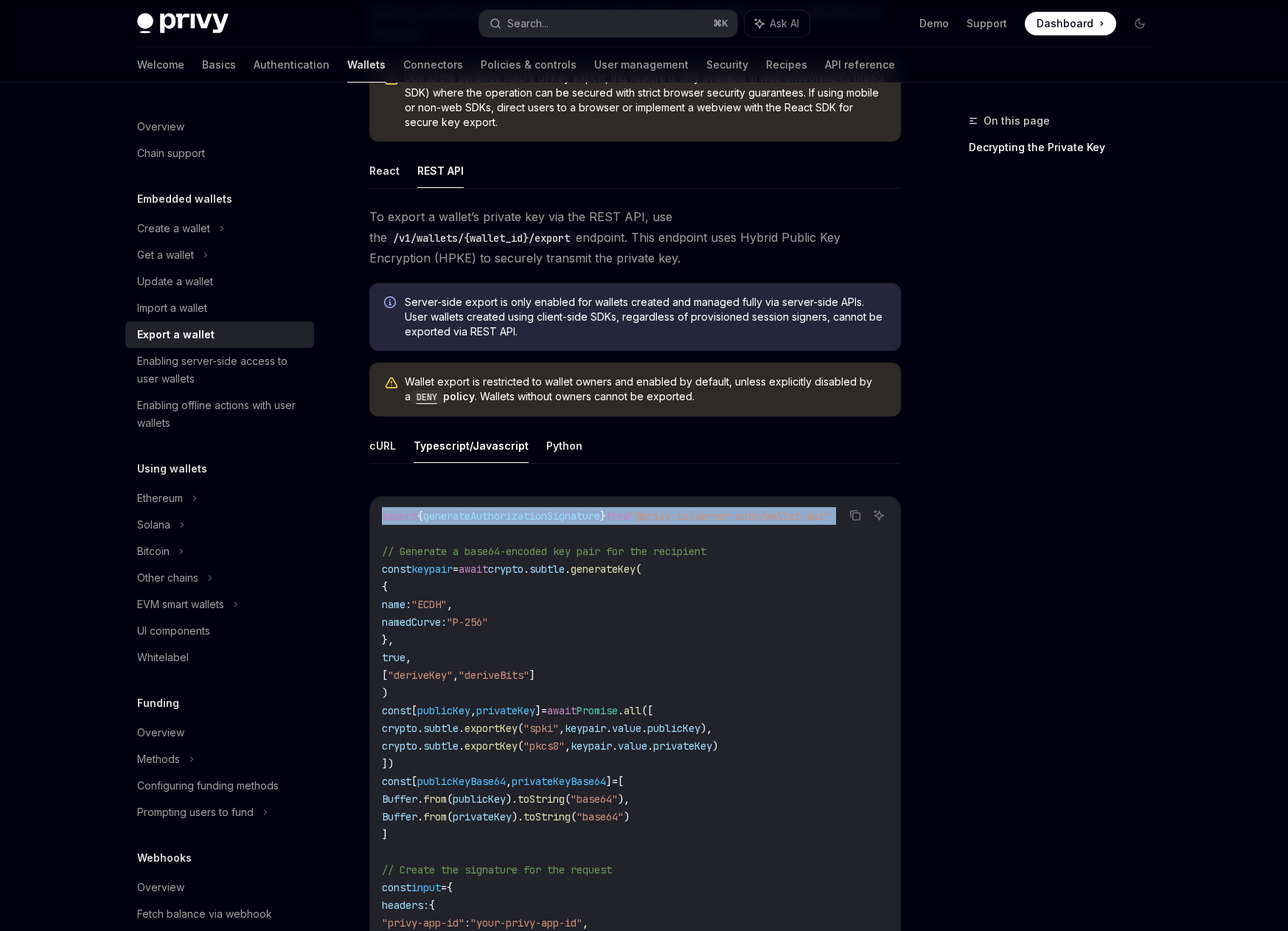
click at [573, 517] on span "generateAuthorizationSignature" at bounding box center [511, 516] width 177 height 13
copy code "import { generateAuthorizationSignature } from "@privy-io/server-auth/wallet-ap…"
click at [567, 518] on span "generateAuthorizationSignature" at bounding box center [511, 516] width 177 height 13
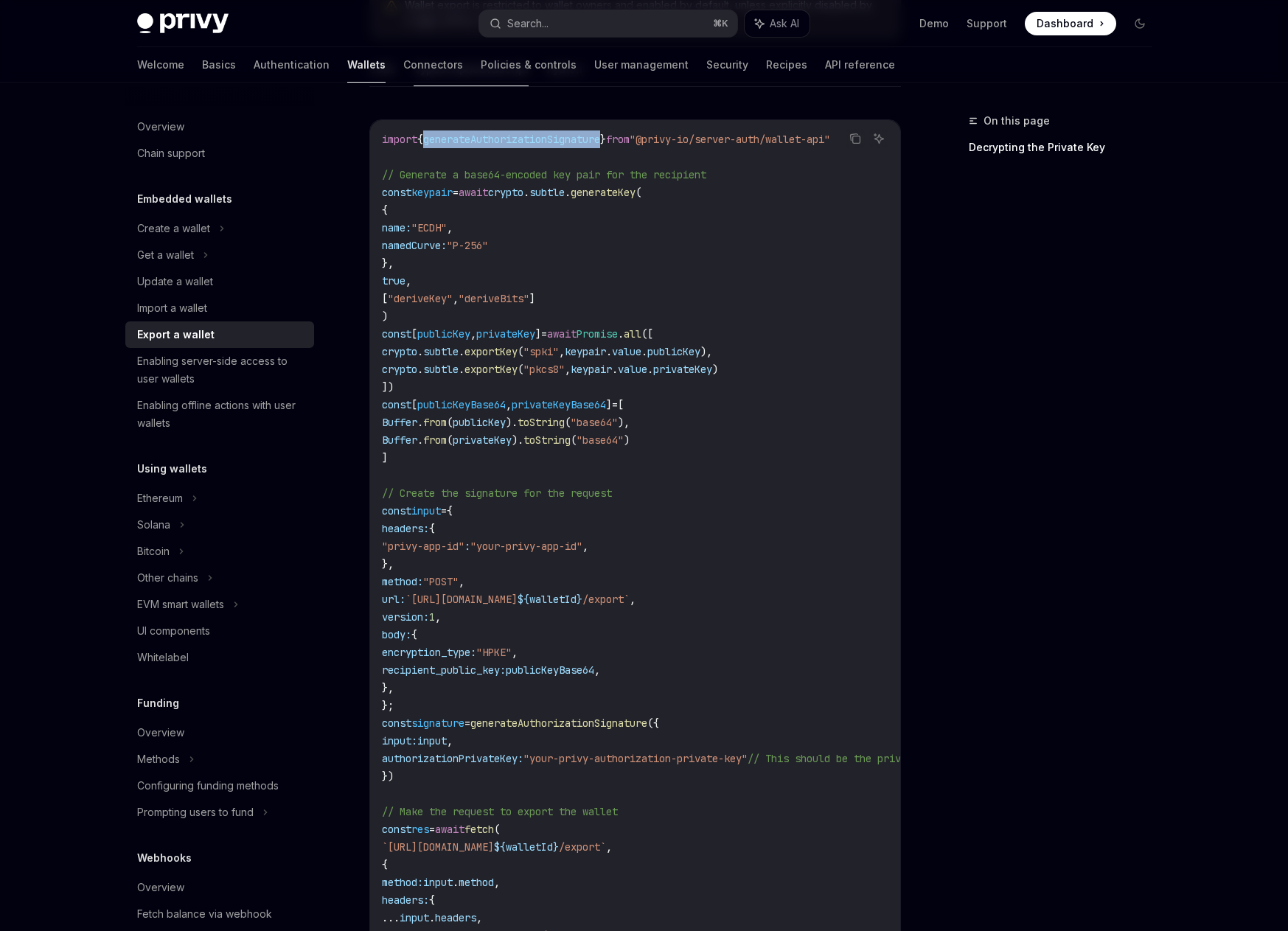
scroll to position [590, 0]
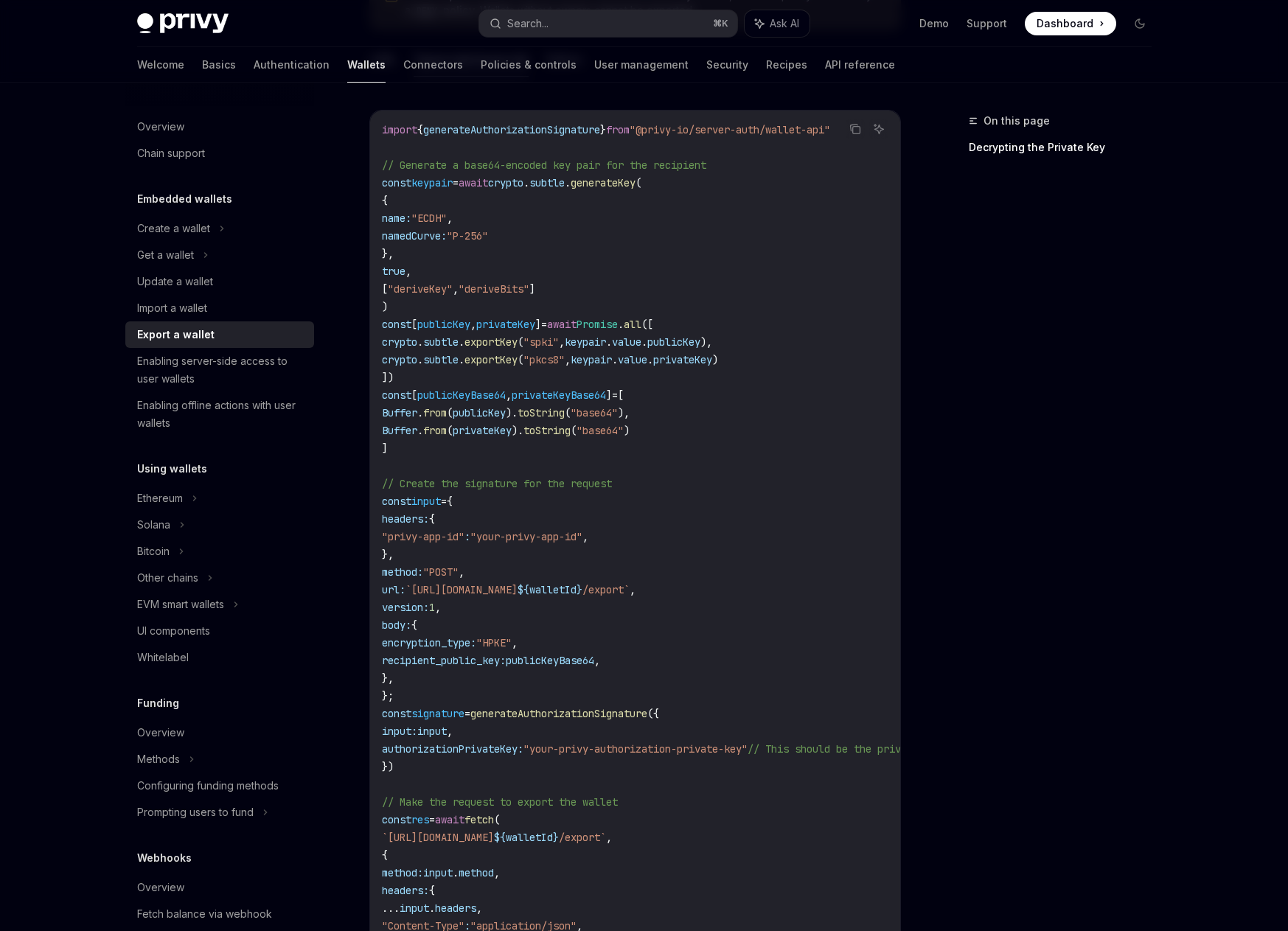
click at [593, 660] on span "publicKeyBase64" at bounding box center [549, 661] width 88 height 13
copy span "publicKeyBase64"
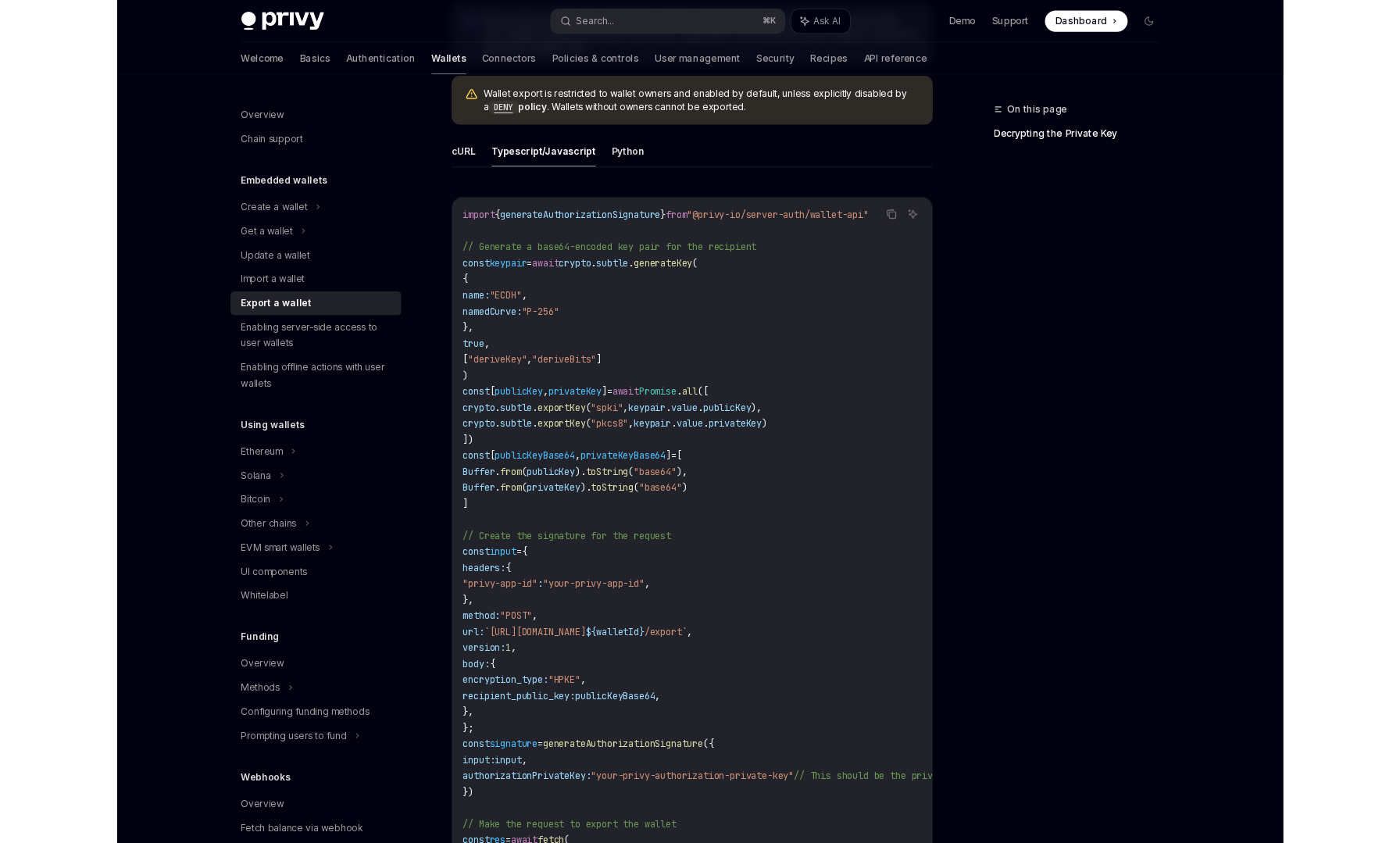
scroll to position [501, 0]
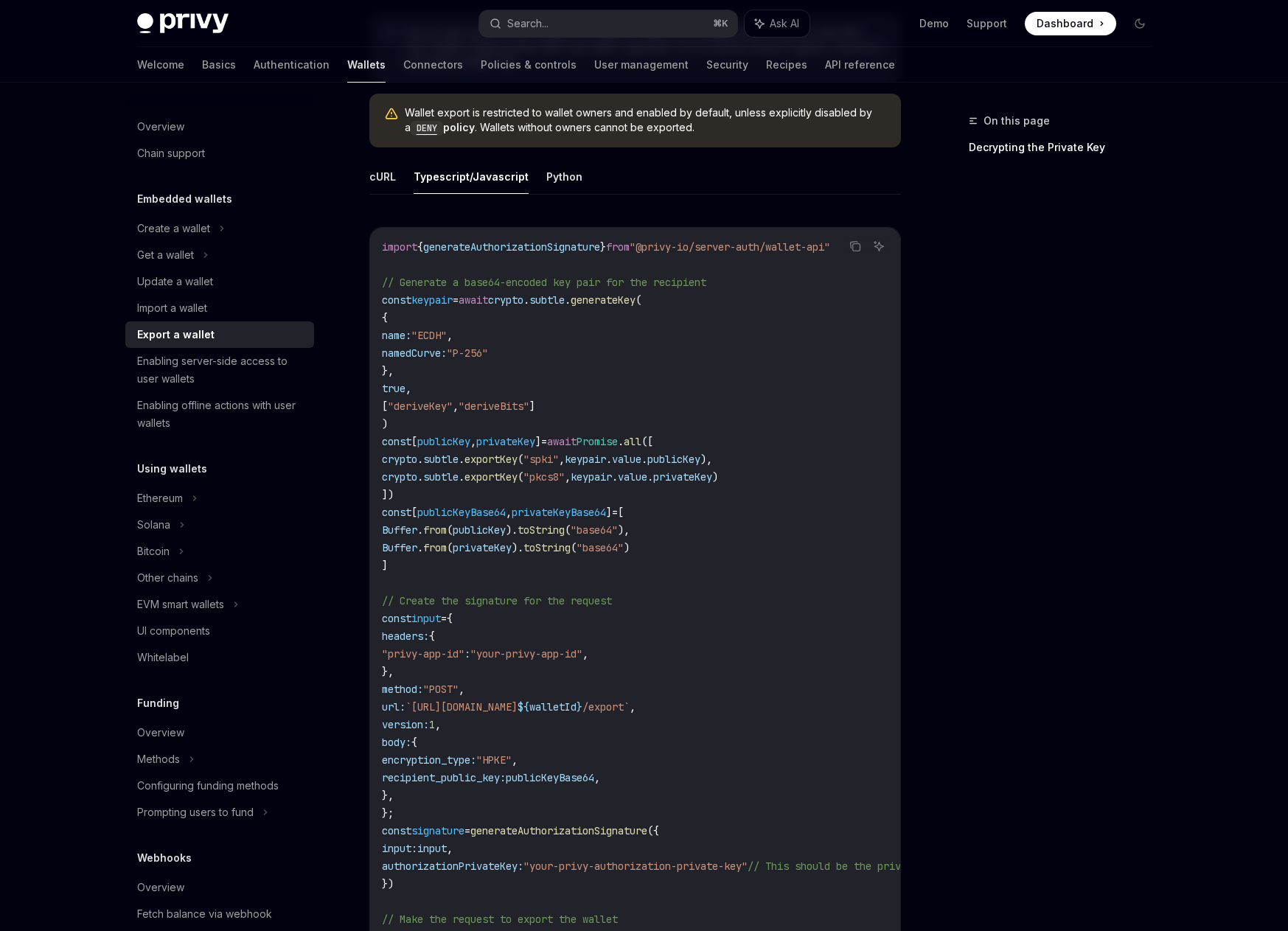
click at [606, 459] on span "keypair" at bounding box center [586, 459] width 41 height 13
copy span "keypair"
click at [625, 720] on code "import { generateAuthorizationSignature } from "@privy-io/server-auth/wallet-ap…" at bounding box center [756, 724] width 749 height 973
click at [850, 249] on icon "Copy the contents from the code block" at bounding box center [855, 246] width 12 height 12
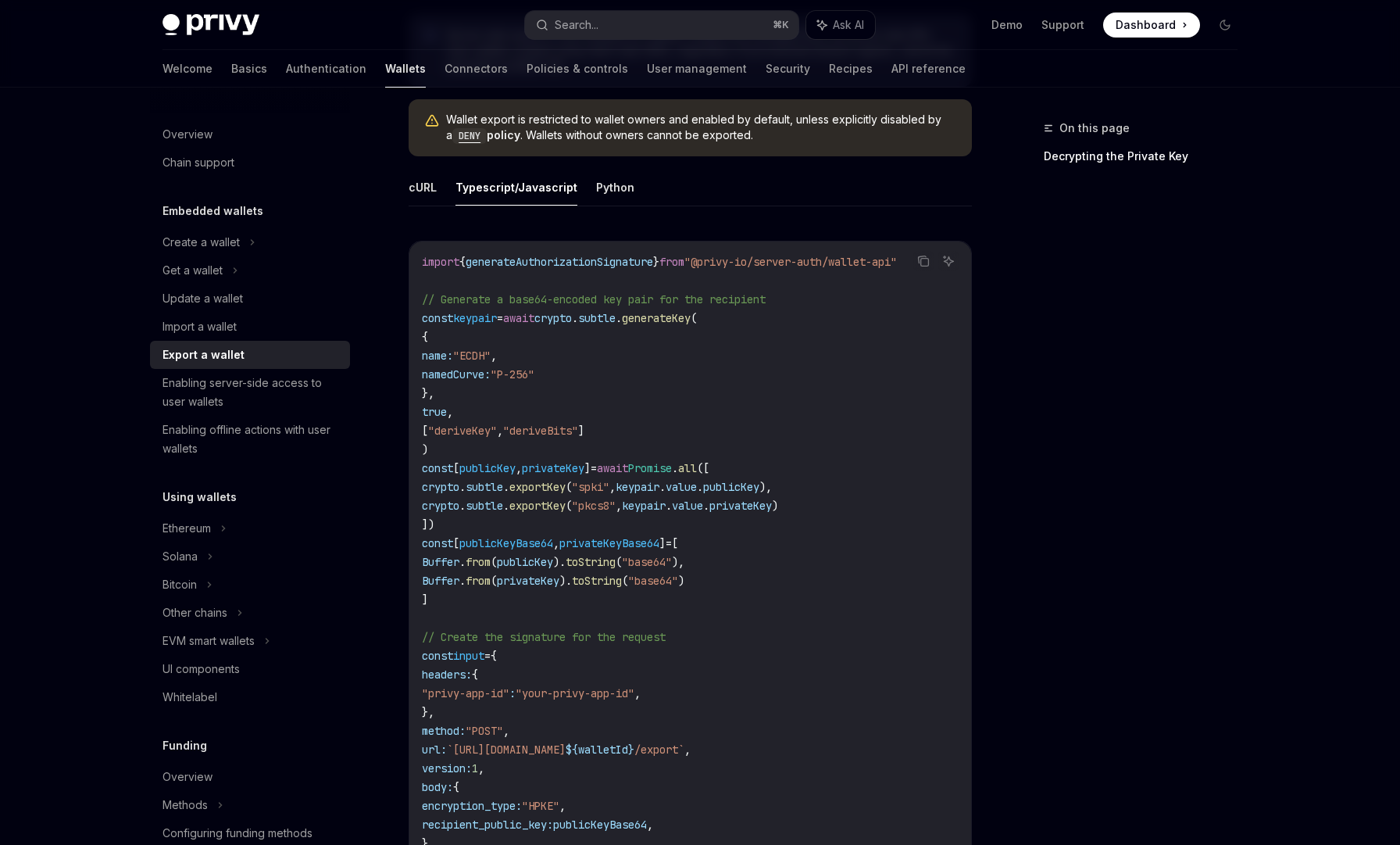
type textarea "*"
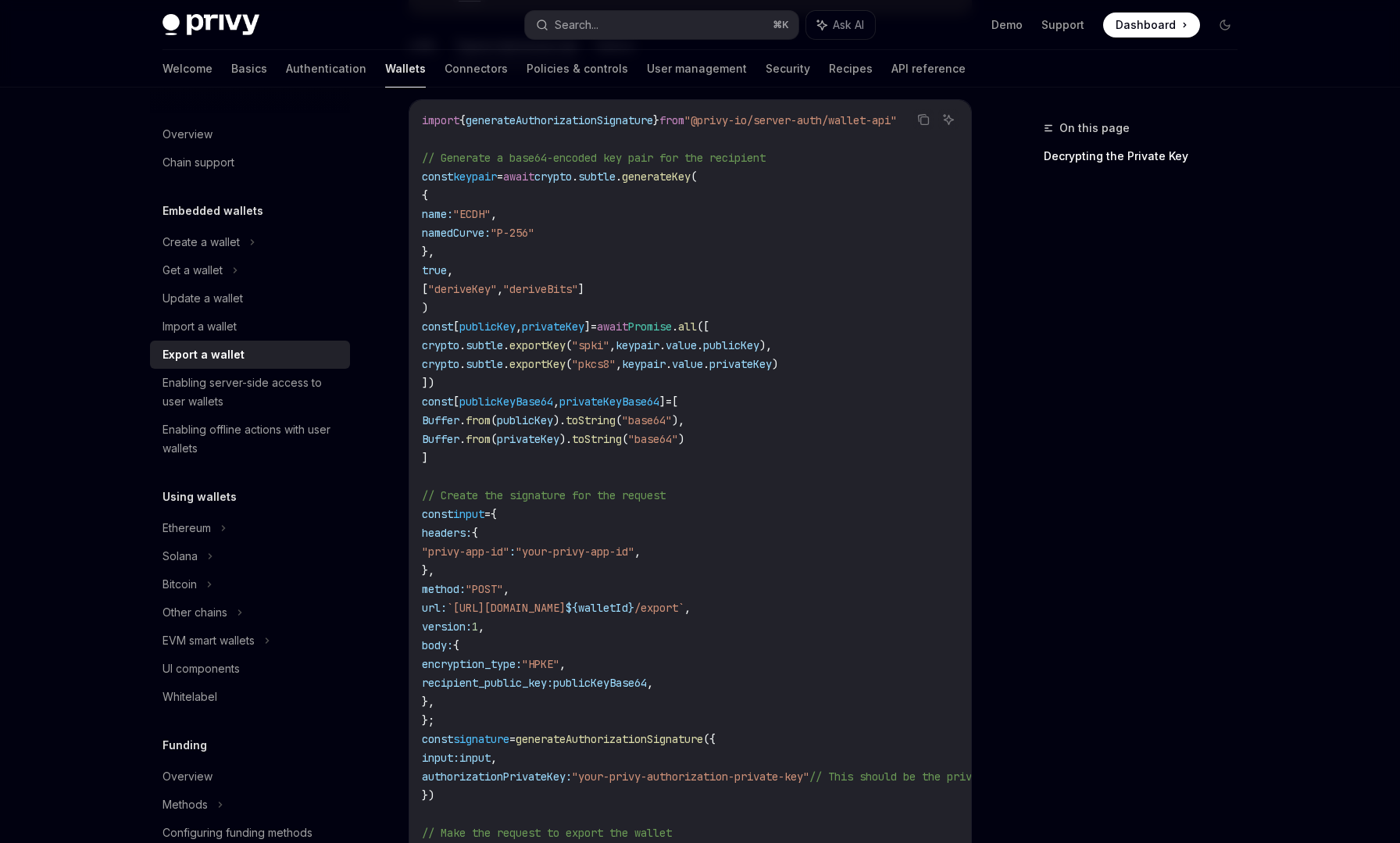
scroll to position [652, 0]
